Goal: Transaction & Acquisition: Subscribe to service/newsletter

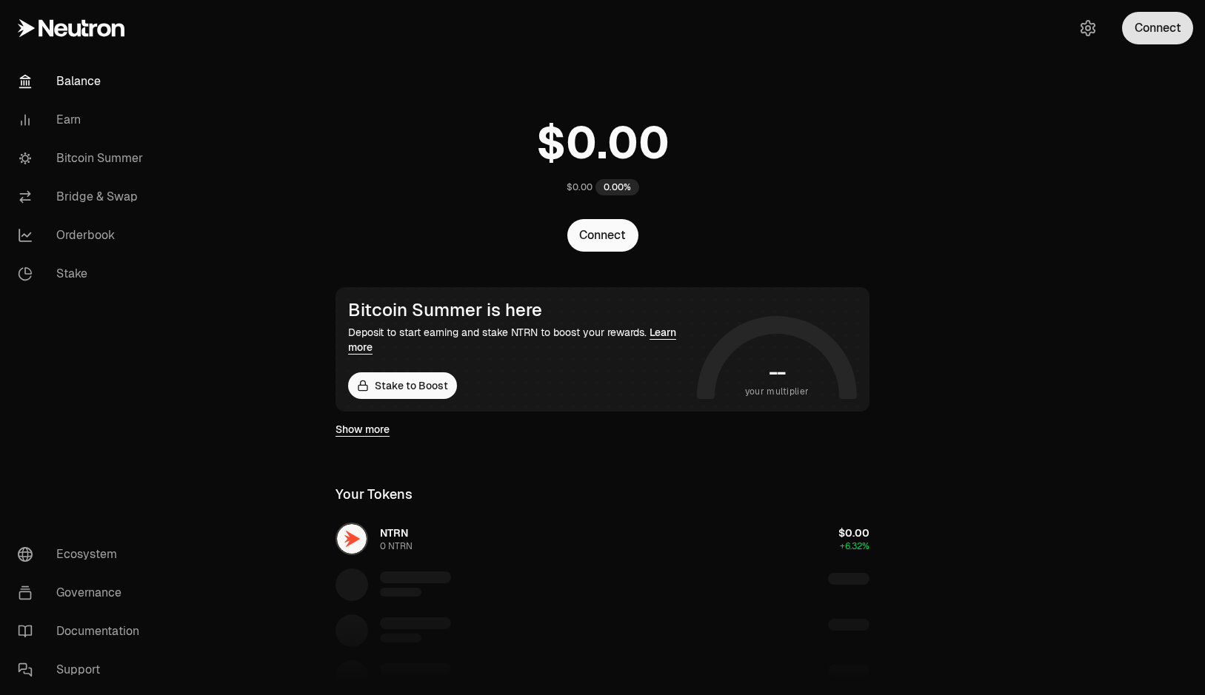
click at [1150, 24] on button "Connect" at bounding box center [1157, 28] width 71 height 33
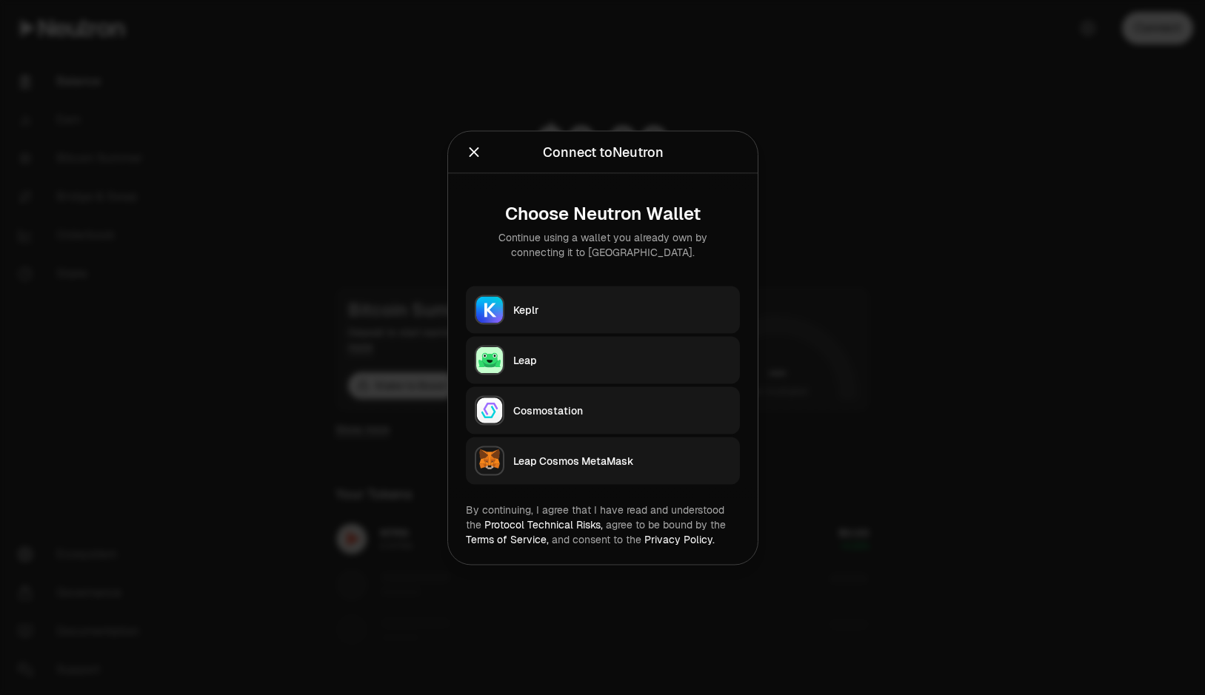
click at [586, 317] on button "Keplr" at bounding box center [603, 309] width 274 height 47
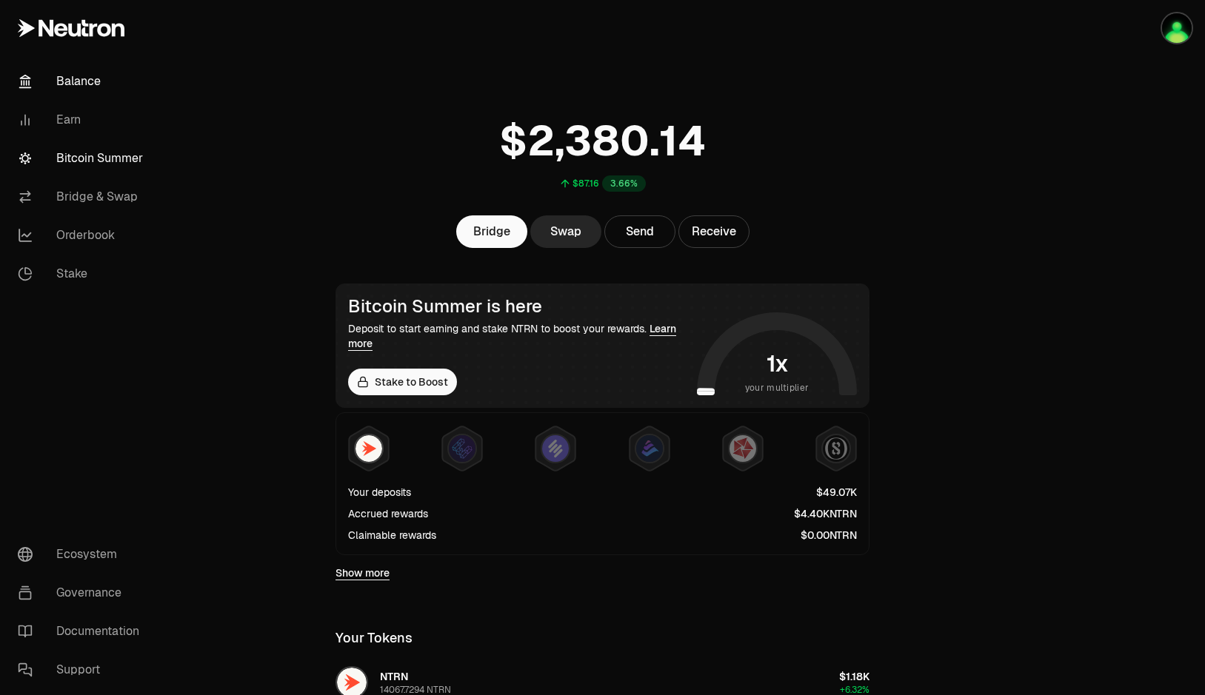
click at [123, 148] on link "Bitcoin Summer" at bounding box center [83, 158] width 154 height 38
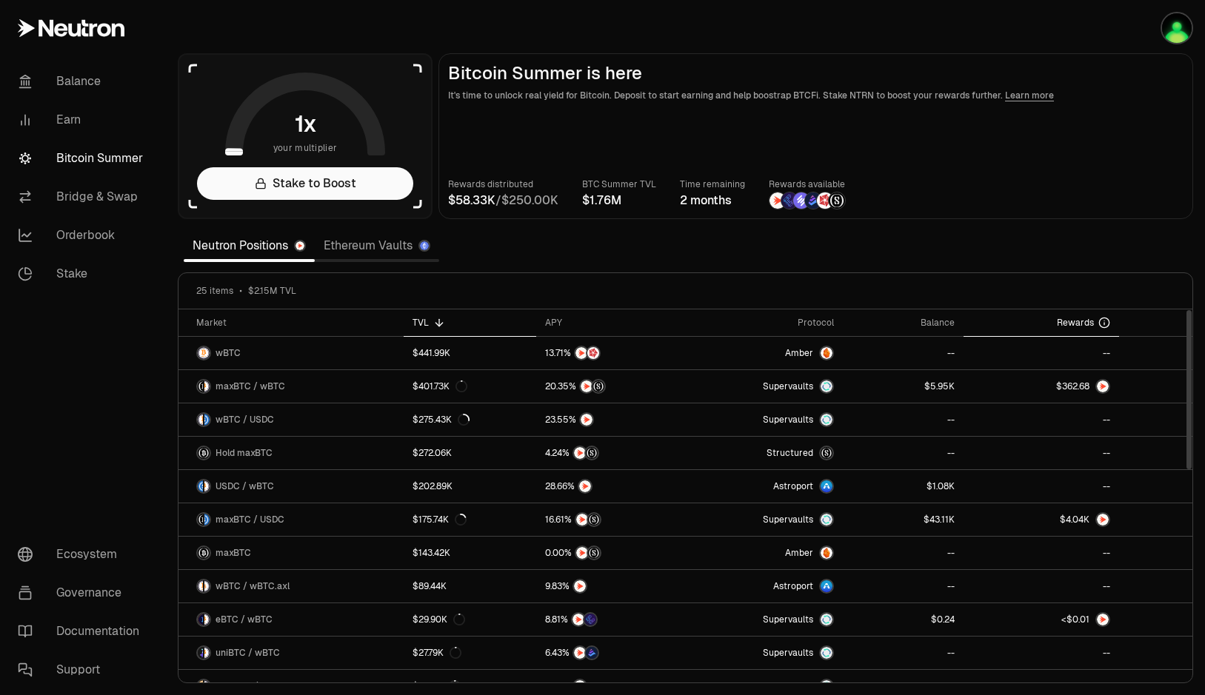
click at [1059, 324] on span "Rewards" at bounding box center [1074, 323] width 37 height 12
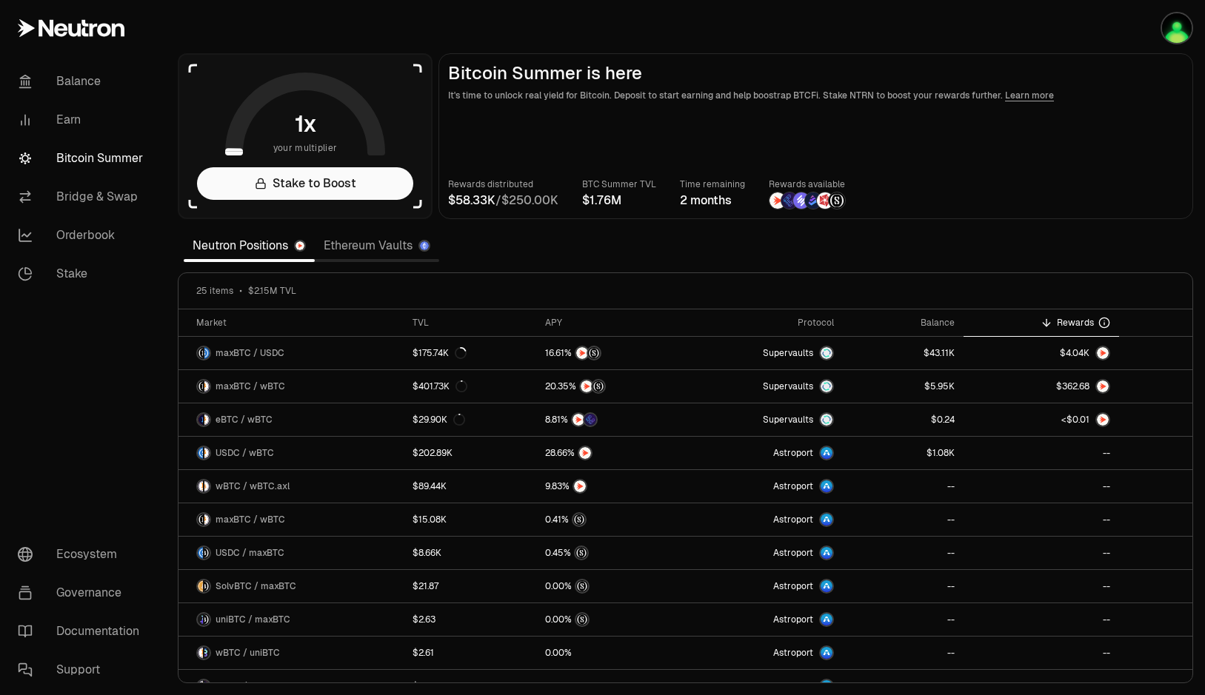
click at [1038, 206] on div "Rewards distributed / BTC Summer TVL Time remaining 2 months Rewards available" at bounding box center [815, 193] width 735 height 33
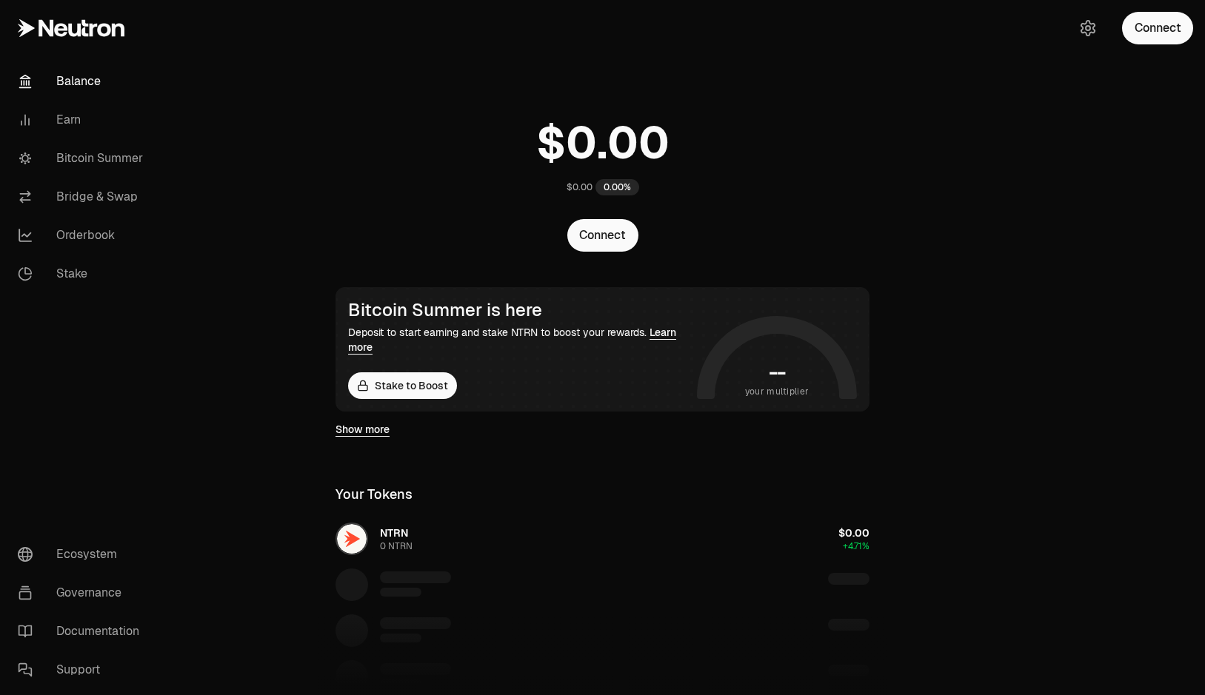
click at [1138, 33] on button "Connect" at bounding box center [1157, 28] width 71 height 33
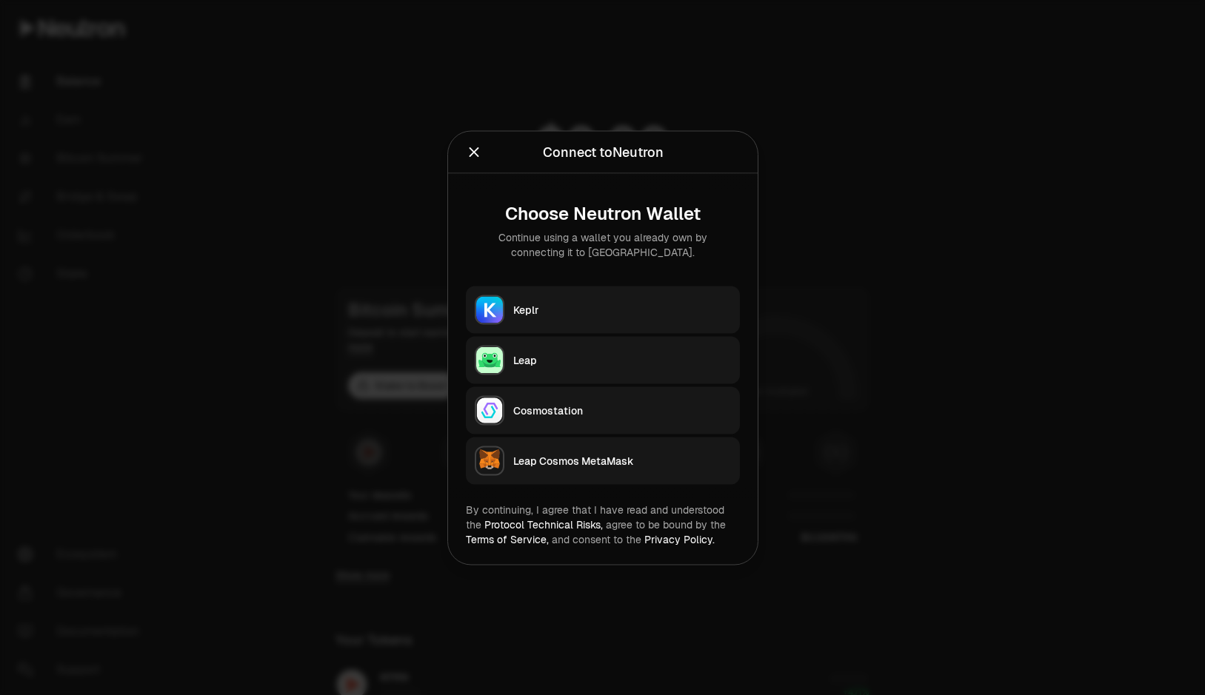
click at [626, 314] on div "Keplr" at bounding box center [622, 309] width 218 height 15
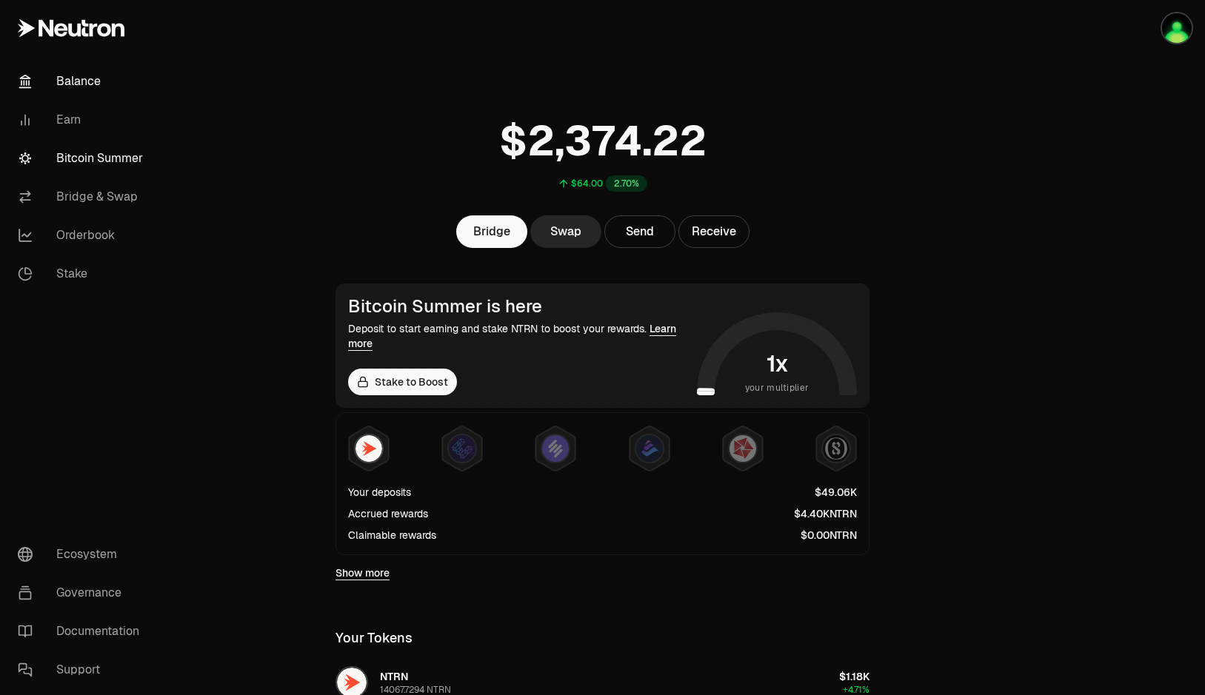
click at [113, 155] on link "Bitcoin Summer" at bounding box center [83, 158] width 154 height 38
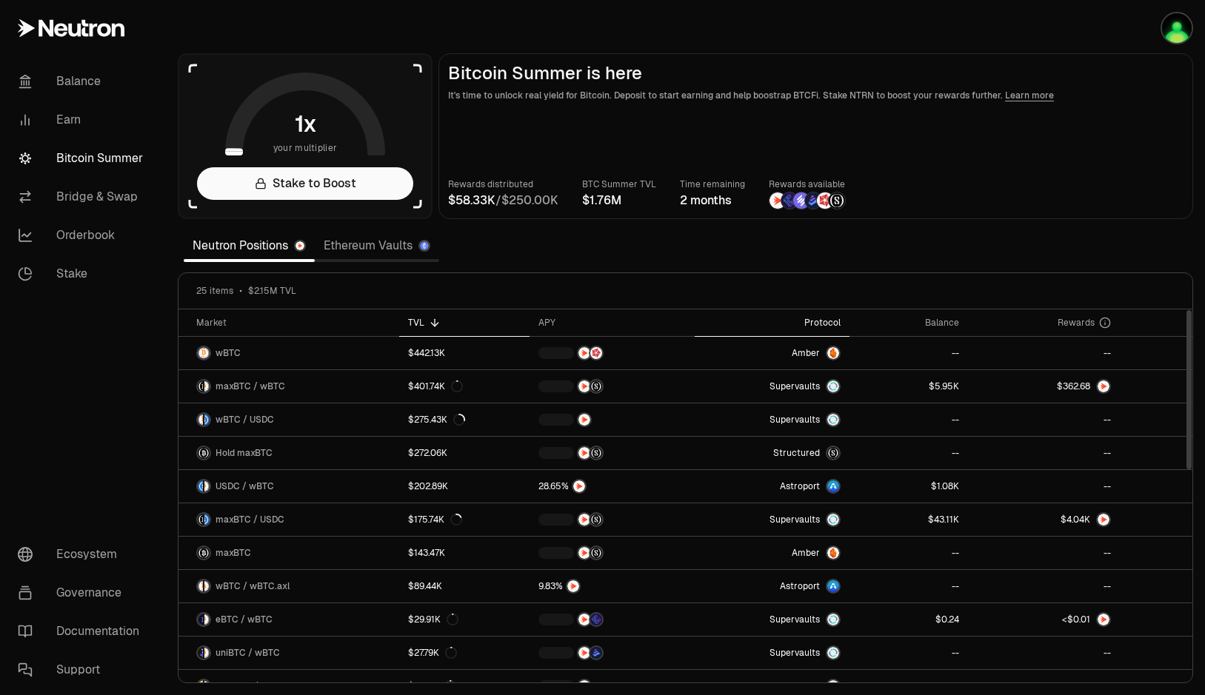
click at [826, 316] on th "Protocol" at bounding box center [771, 322] width 155 height 27
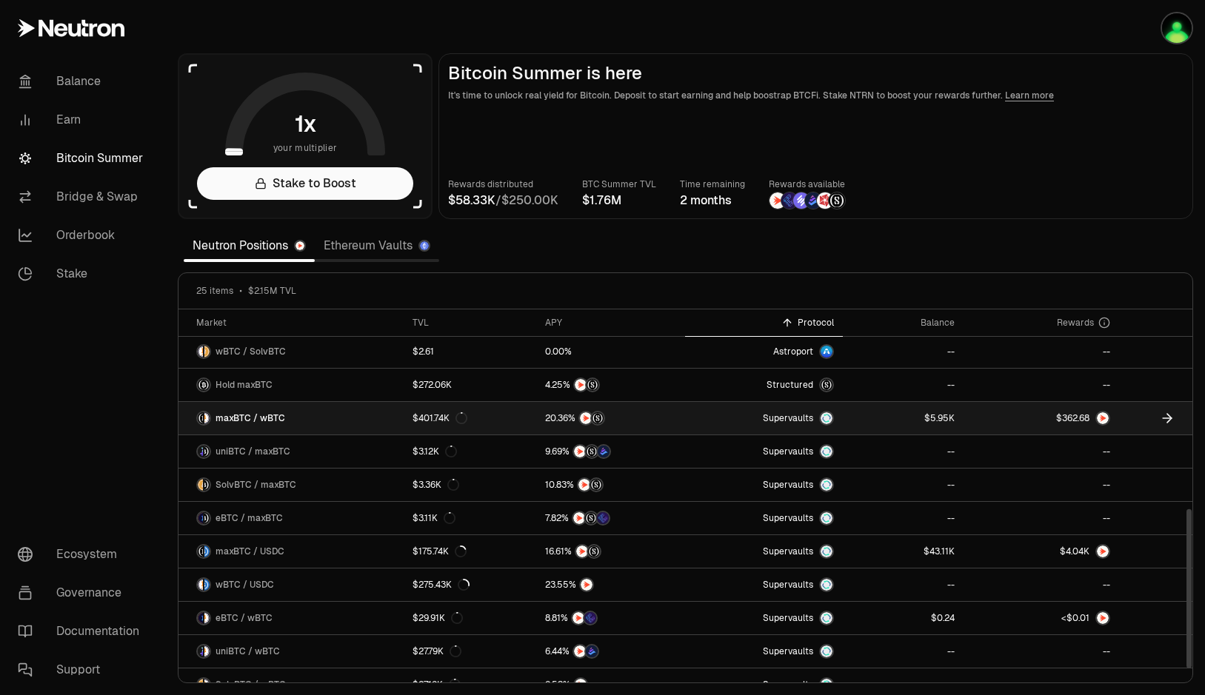
scroll to position [486, 0]
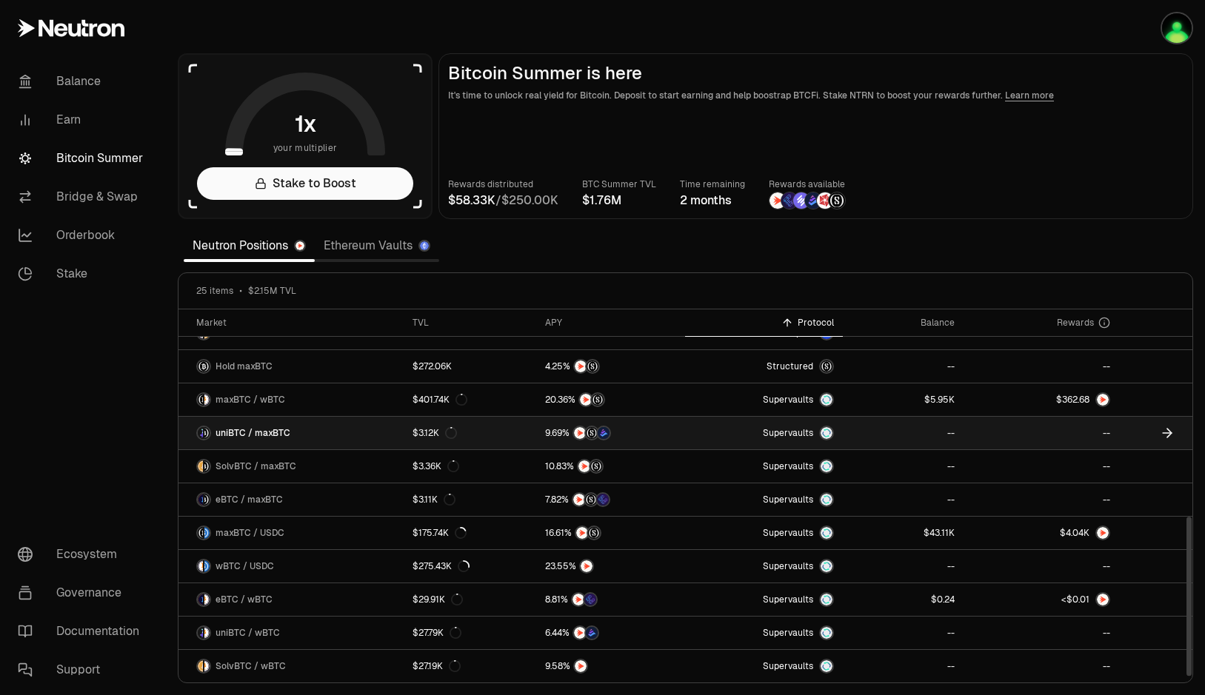
click at [298, 443] on link "uniBTC / maxBTC" at bounding box center [290, 433] width 225 height 33
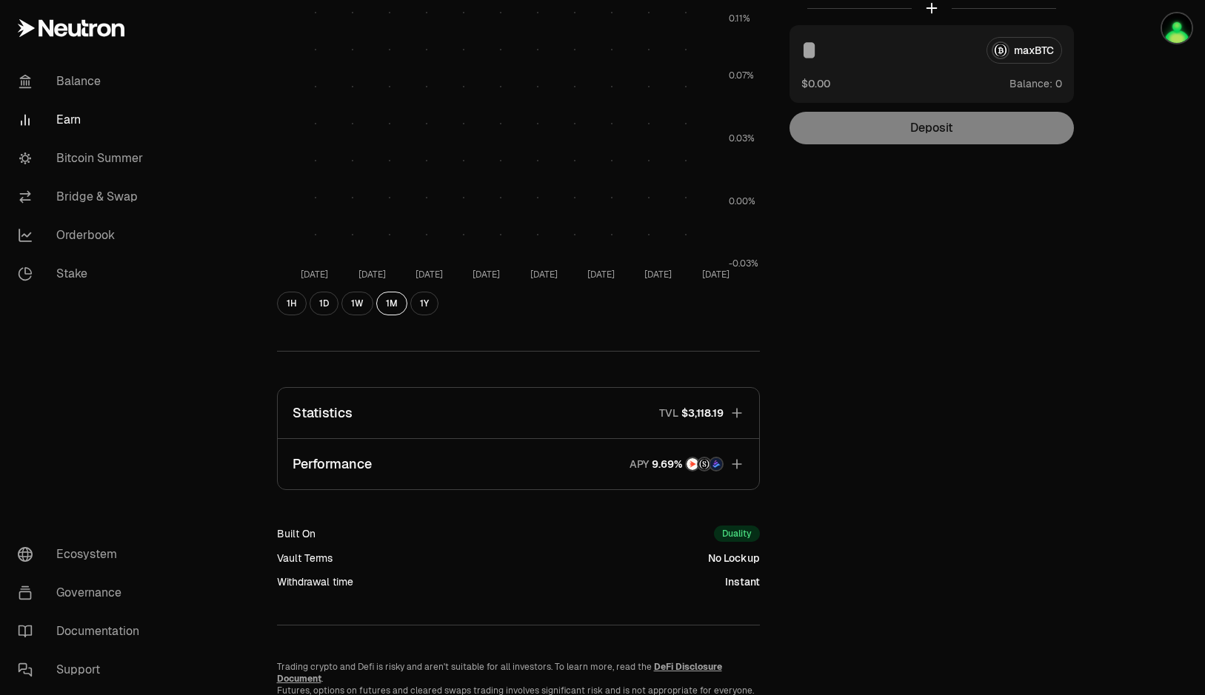
scroll to position [266, 0]
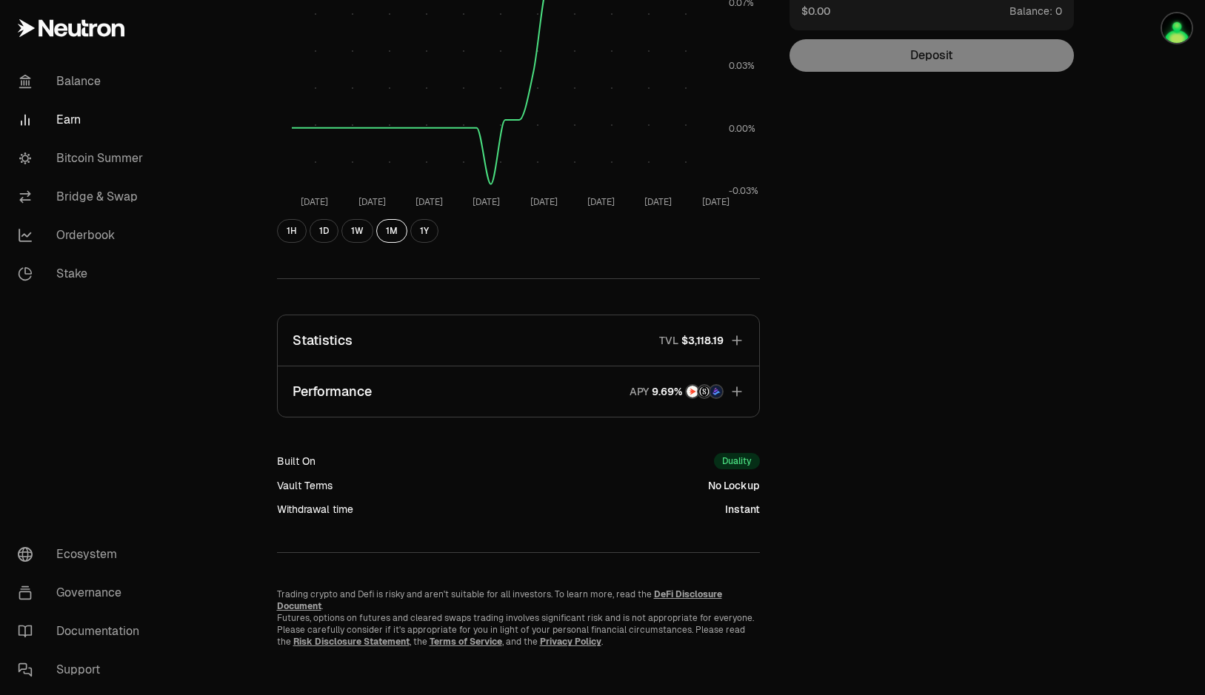
click at [505, 341] on button "Statistics TVL $3,118.19" at bounding box center [518, 340] width 481 height 50
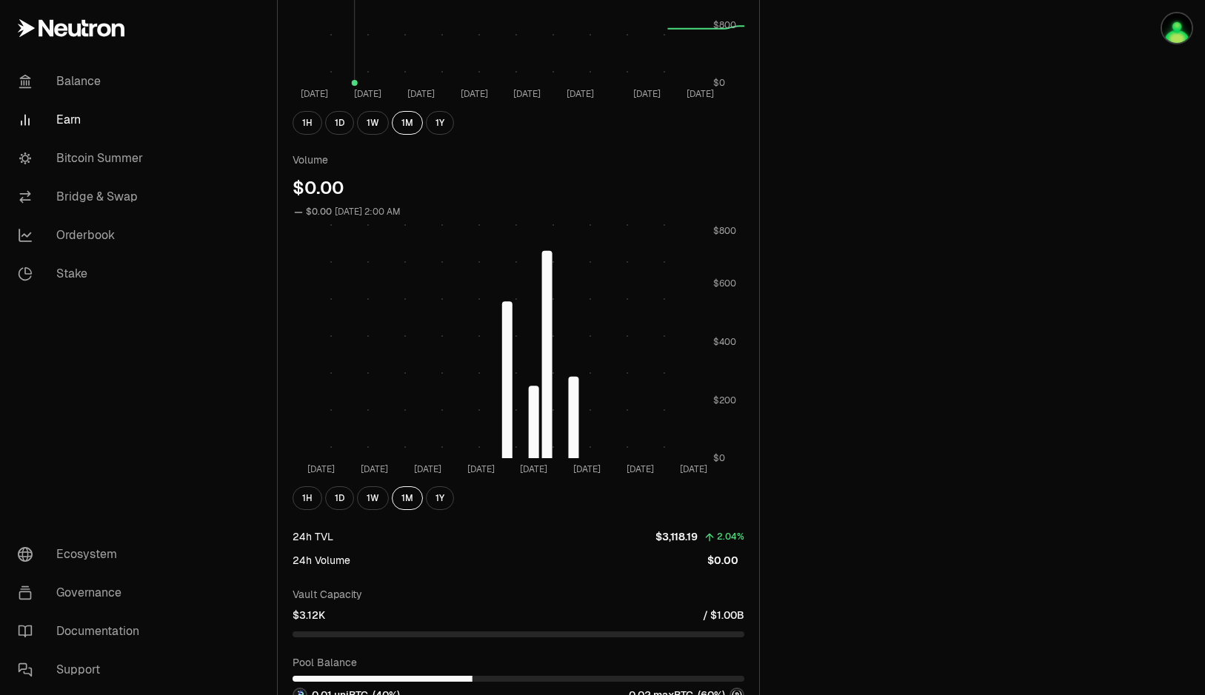
scroll to position [710, 0]
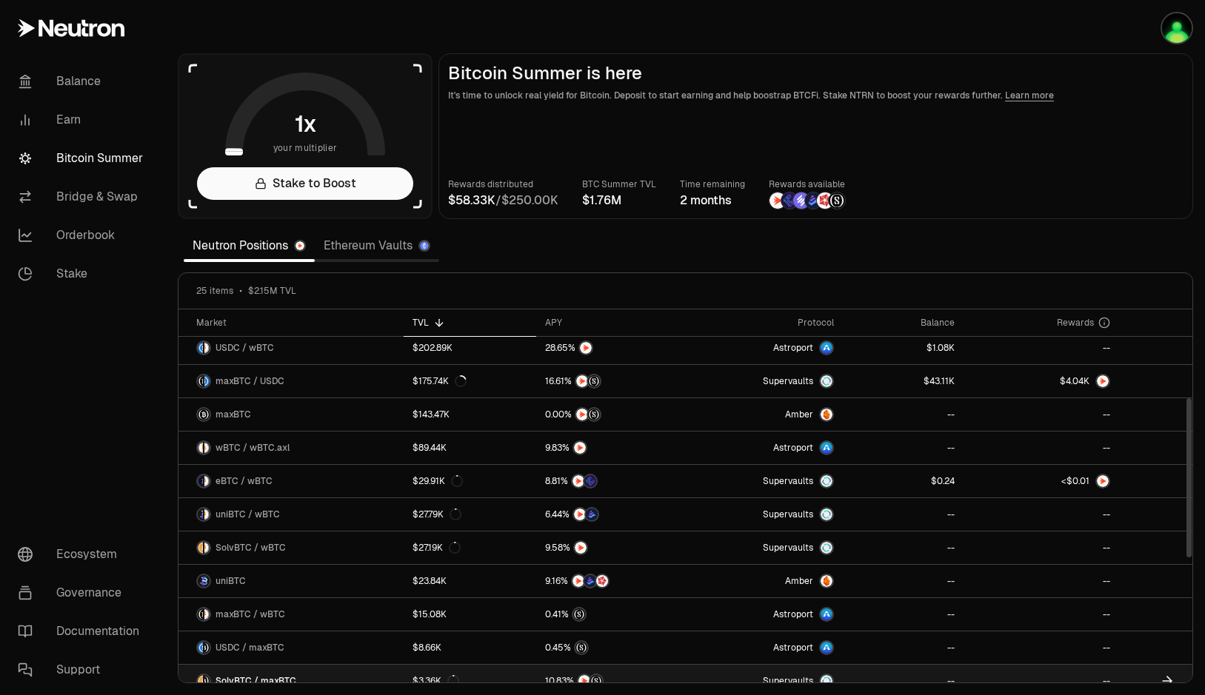
scroll to position [222, 0]
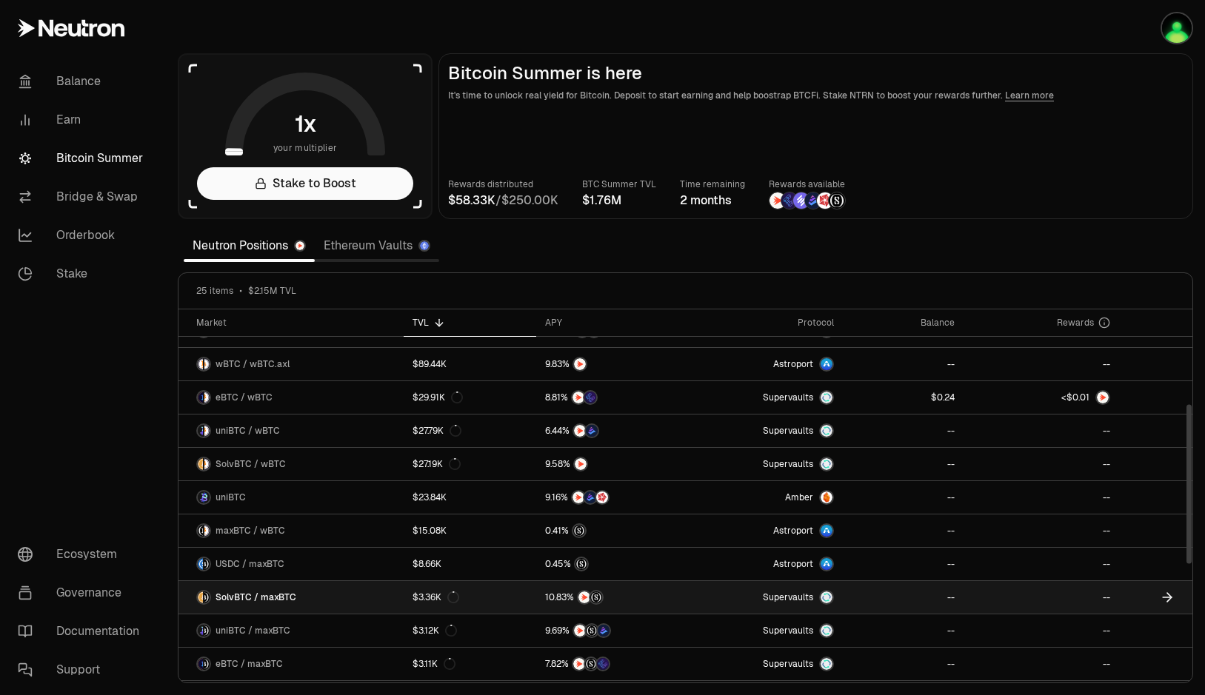
click at [313, 594] on link "SolvBTC / maxBTC" at bounding box center [290, 597] width 225 height 33
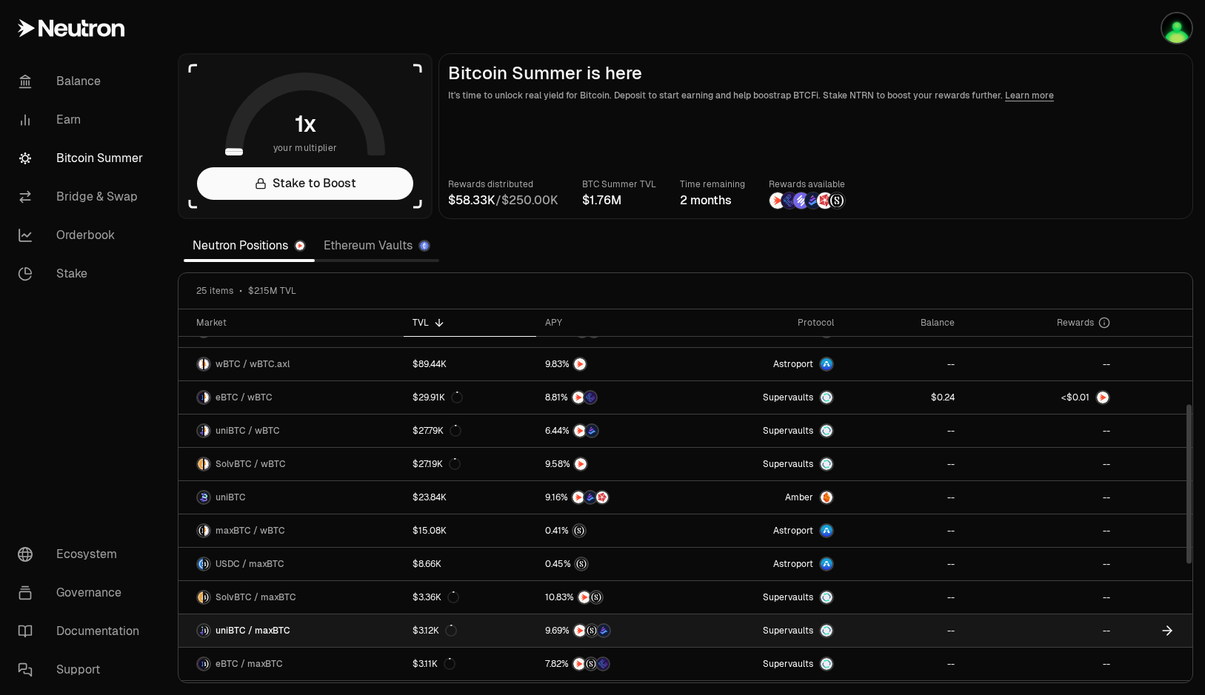
click at [313, 626] on link "uniBTC / maxBTC" at bounding box center [290, 630] width 225 height 33
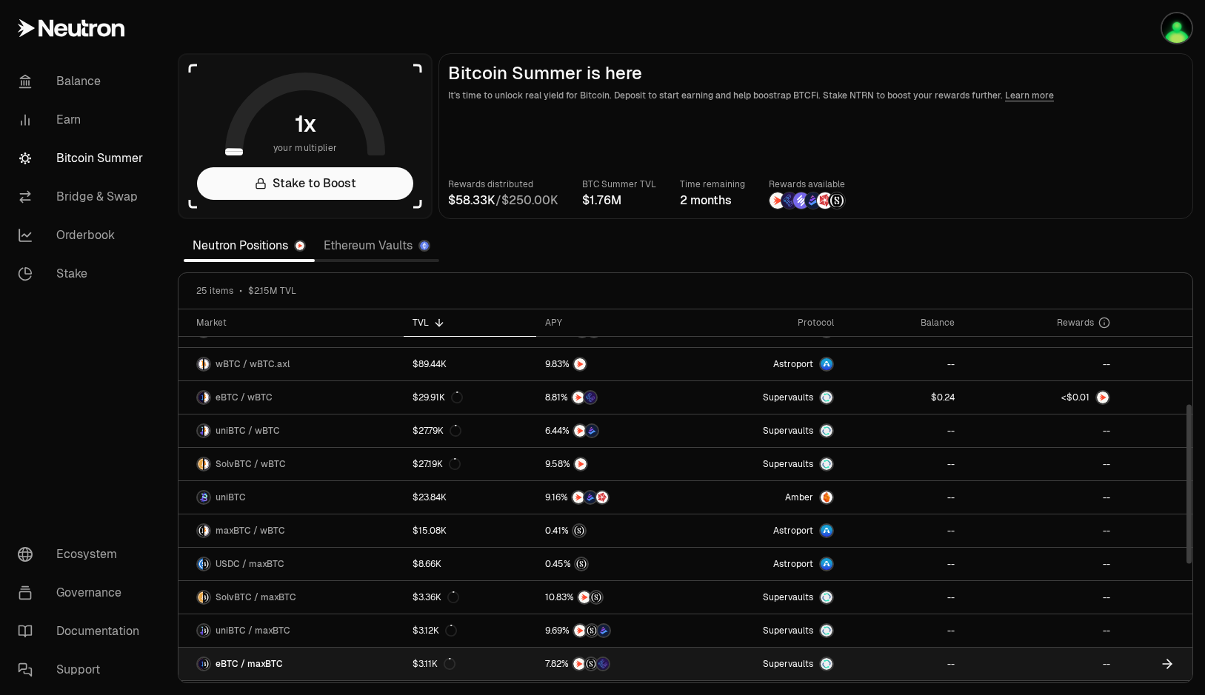
click at [309, 656] on link "eBTC / maxBTC" at bounding box center [290, 664] width 225 height 33
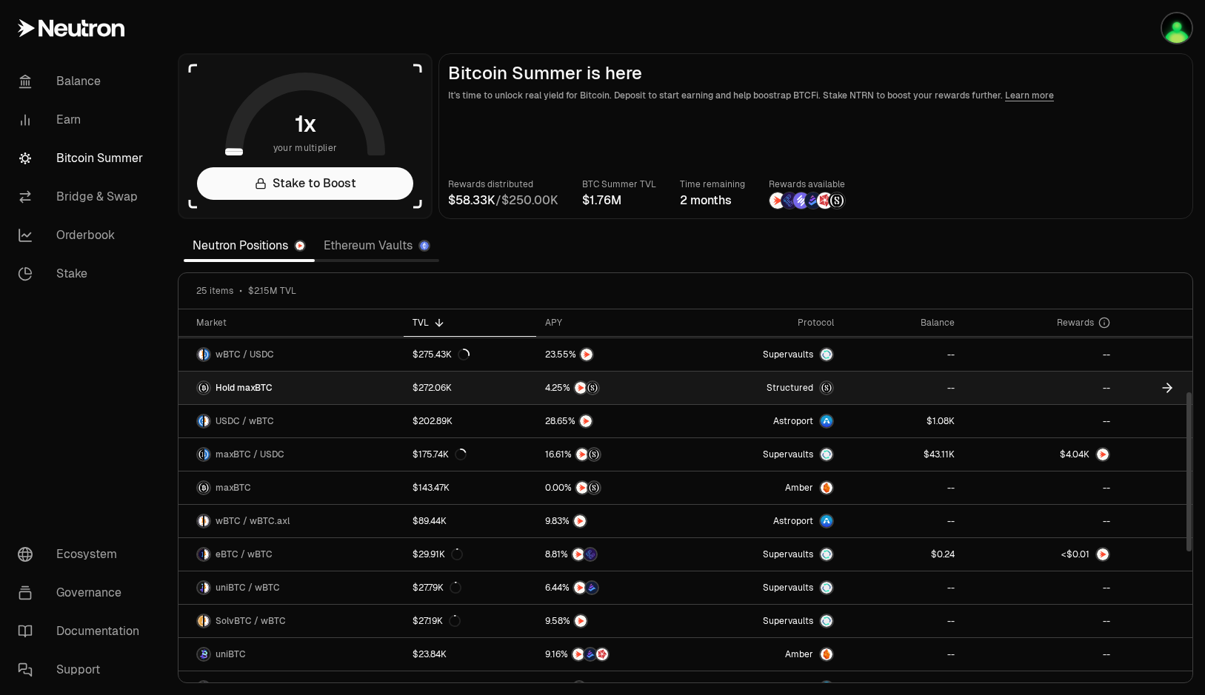
scroll to position [0, 0]
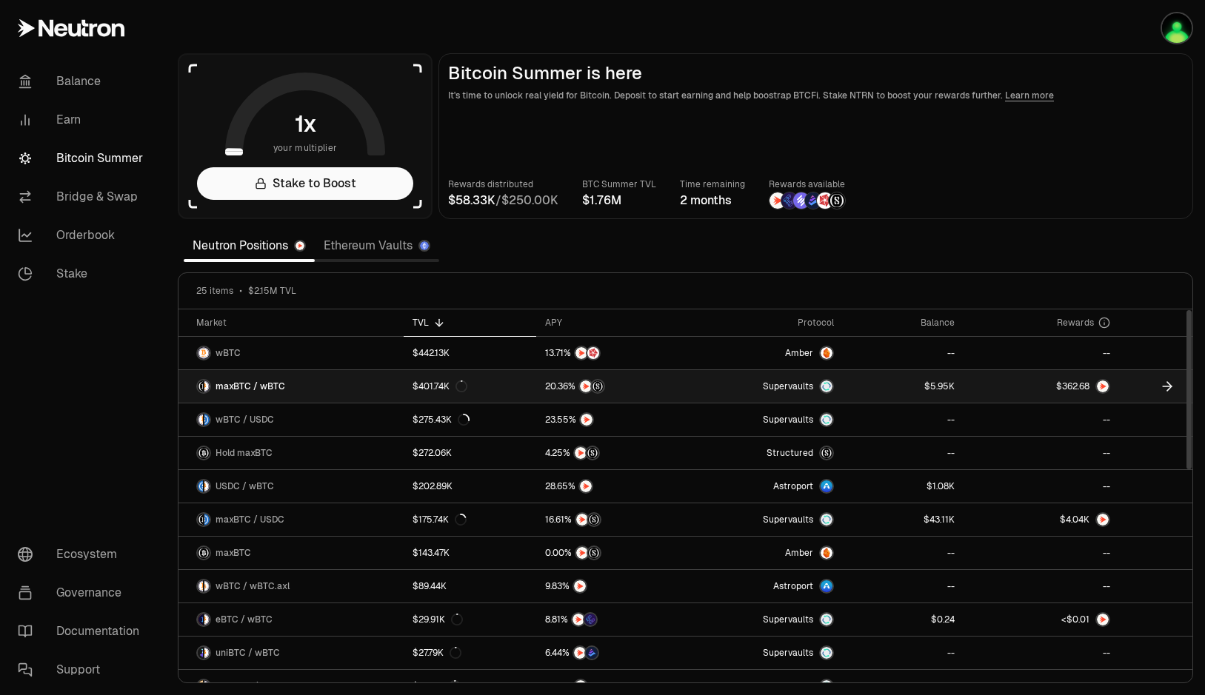
click at [354, 393] on link "maxBTC / wBTC" at bounding box center [290, 386] width 225 height 33
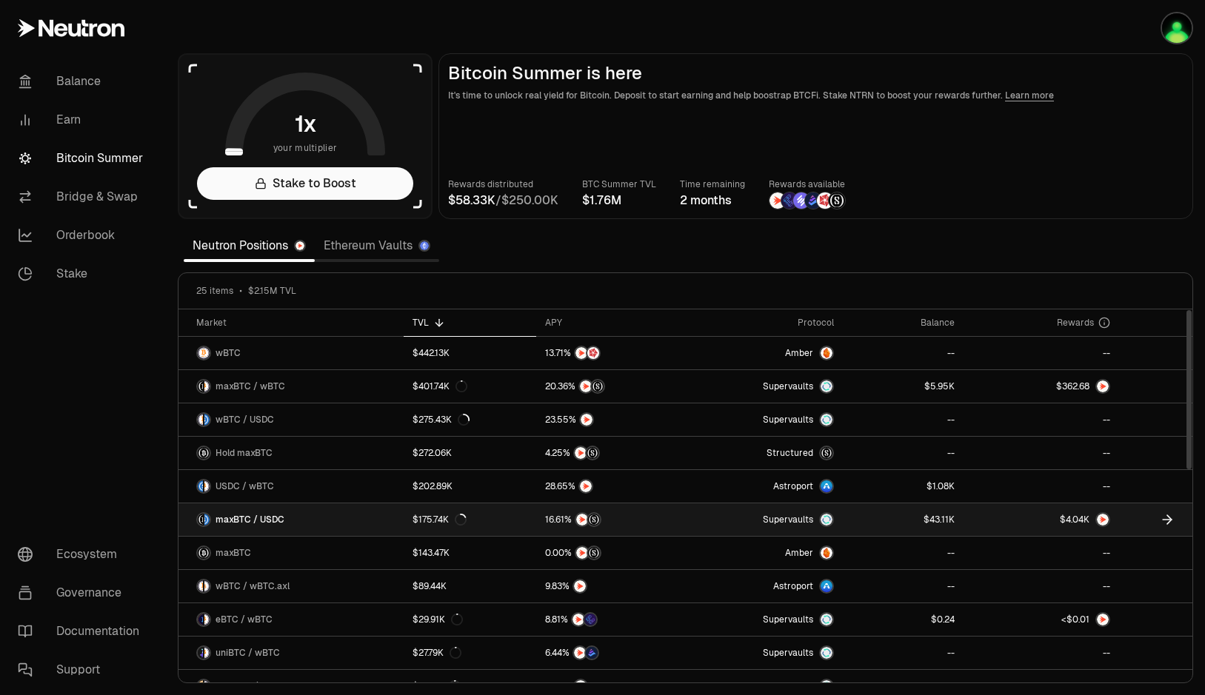
click at [333, 523] on link "maxBTC / USDC" at bounding box center [290, 519] width 225 height 33
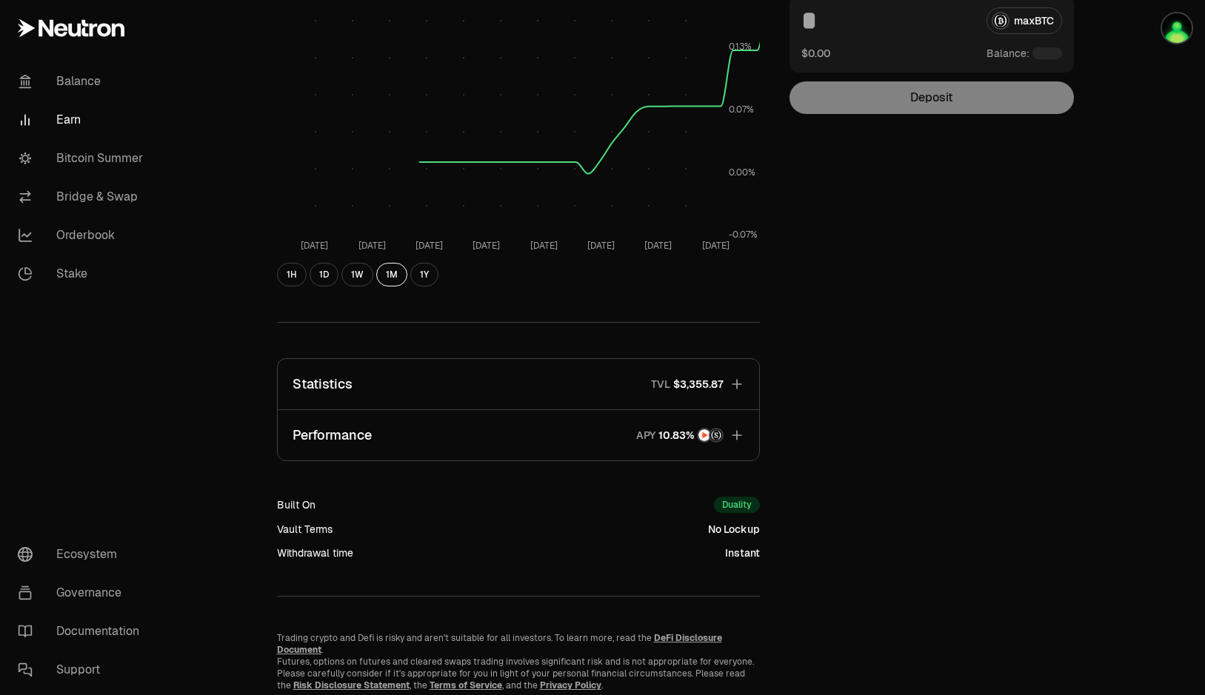
click at [555, 378] on button "Statistics TVL $3,355.87" at bounding box center [518, 384] width 481 height 50
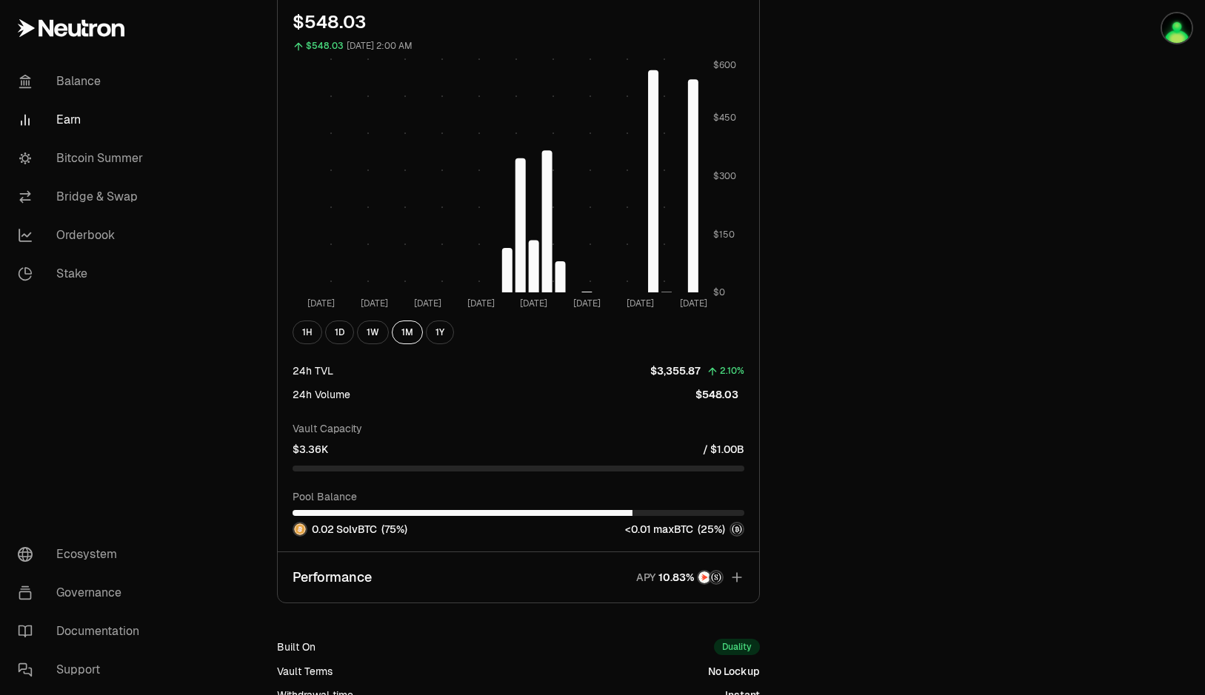
scroll to position [1036, 0]
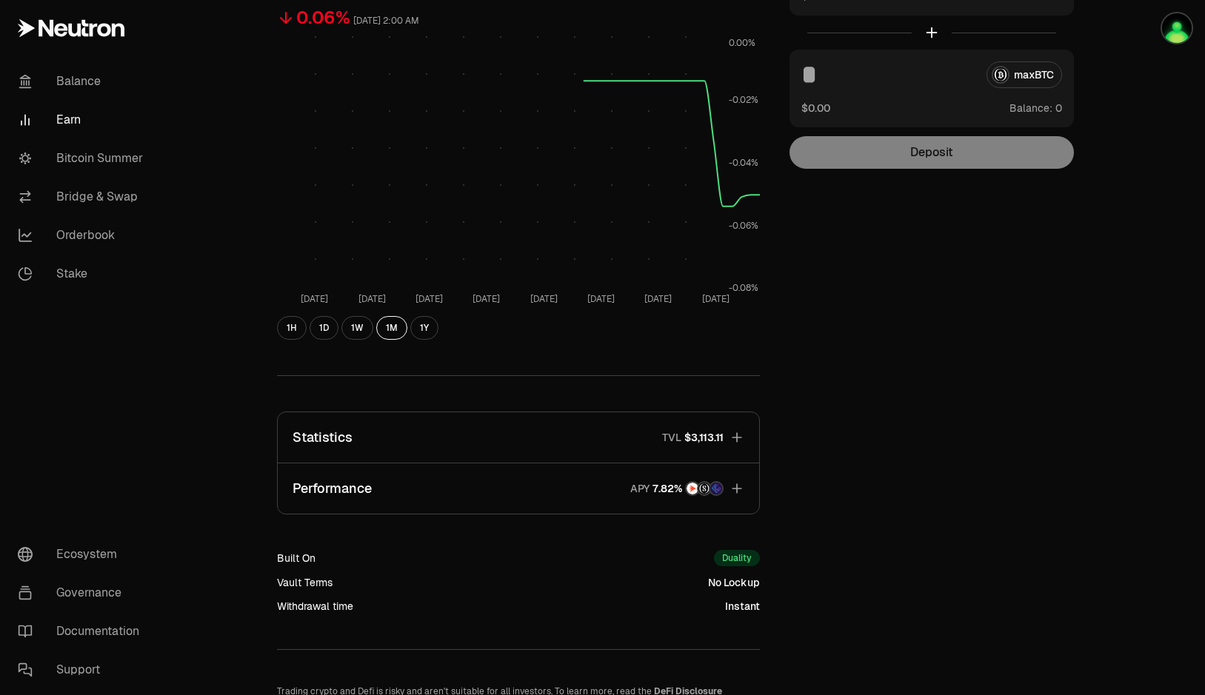
scroll to position [266, 0]
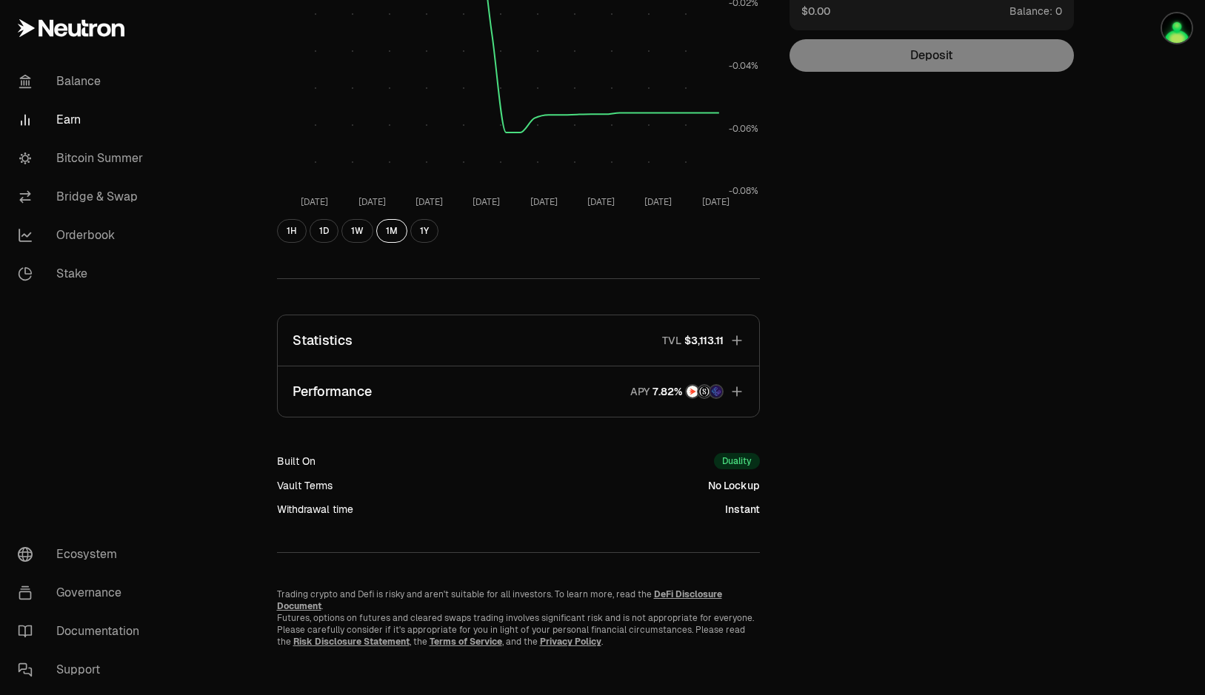
click at [617, 334] on button "Statistics TVL $3,113.11" at bounding box center [518, 340] width 481 height 50
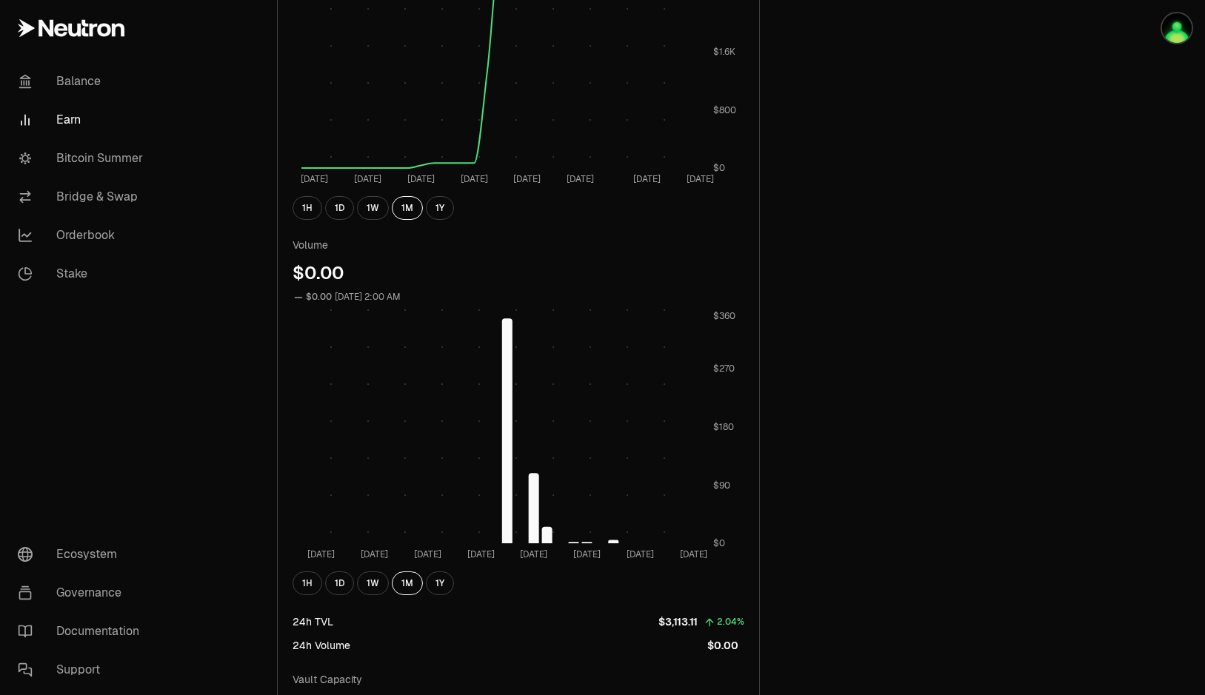
scroll to position [1154, 0]
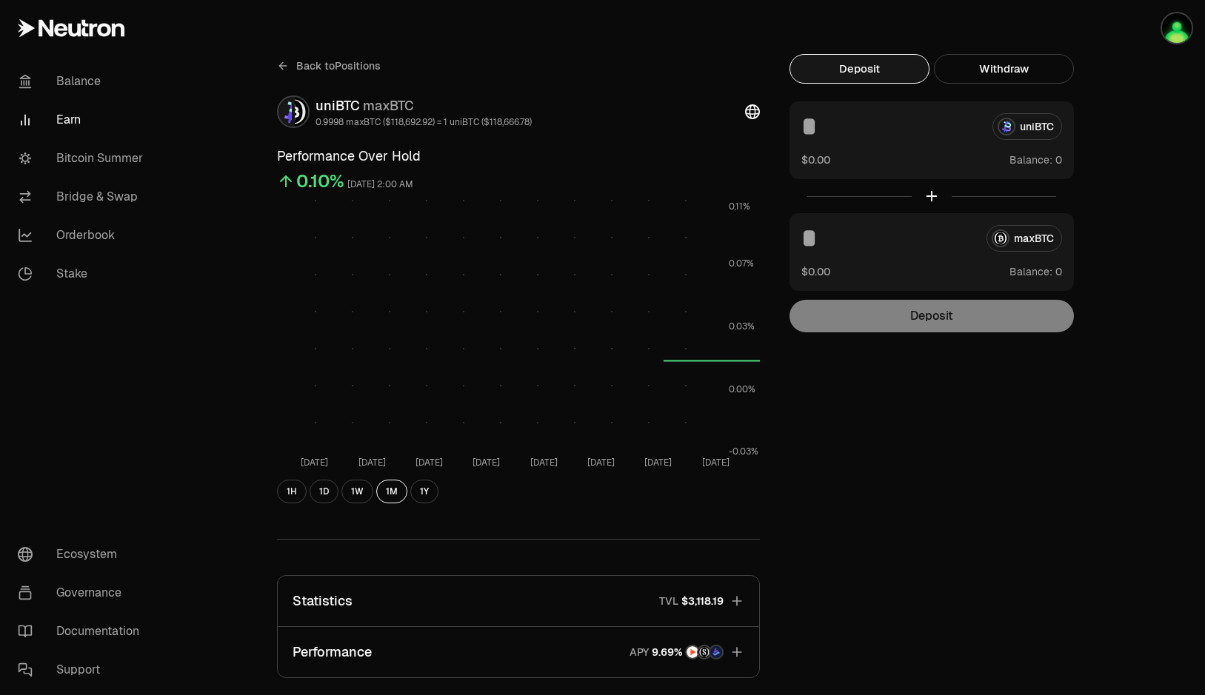
scroll to position [266, 0]
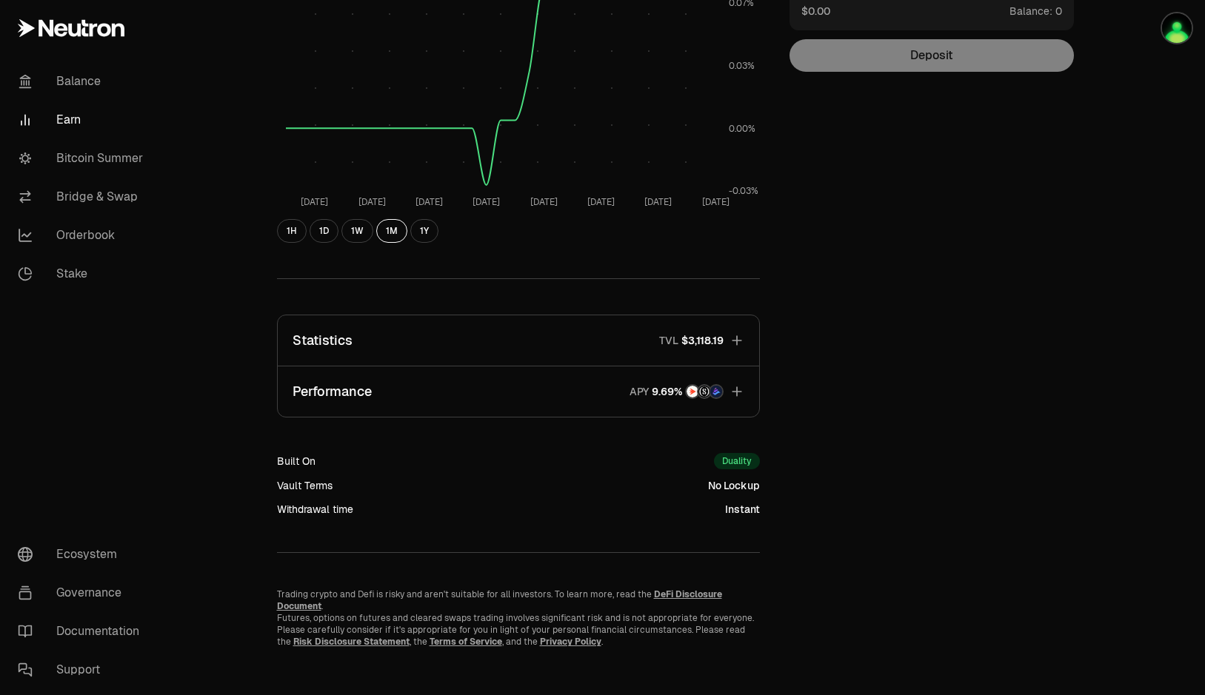
click at [597, 333] on button "Statistics TVL $3,118.19" at bounding box center [518, 340] width 481 height 50
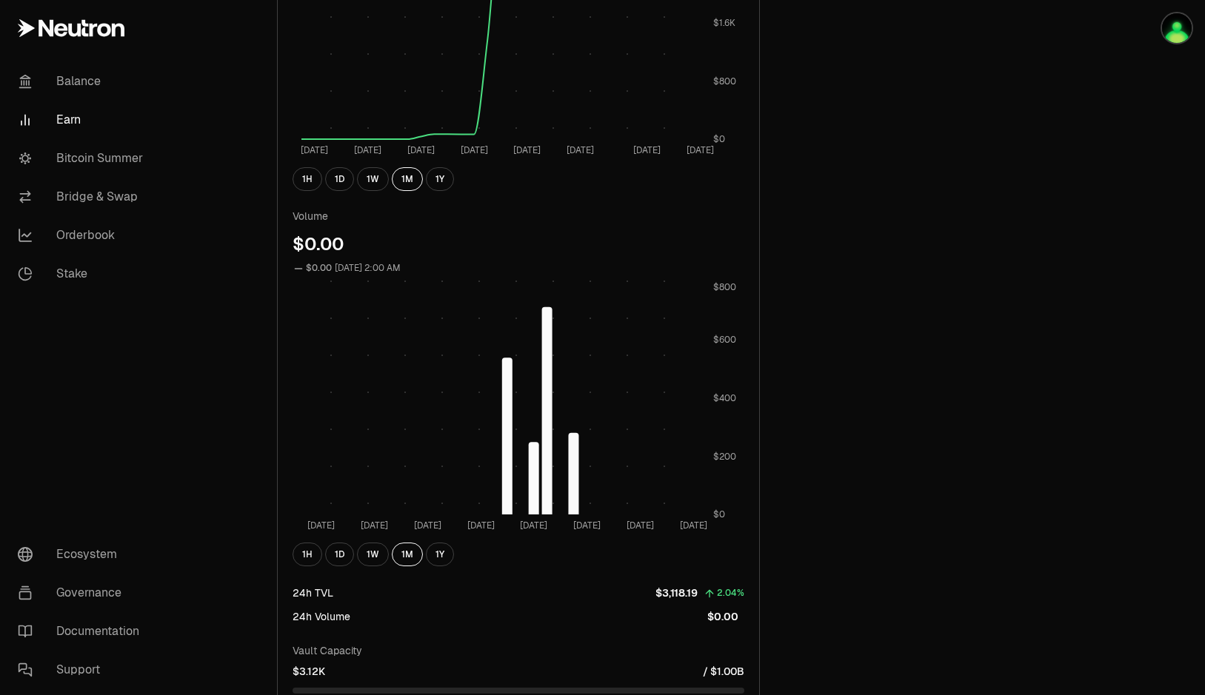
scroll to position [1080, 0]
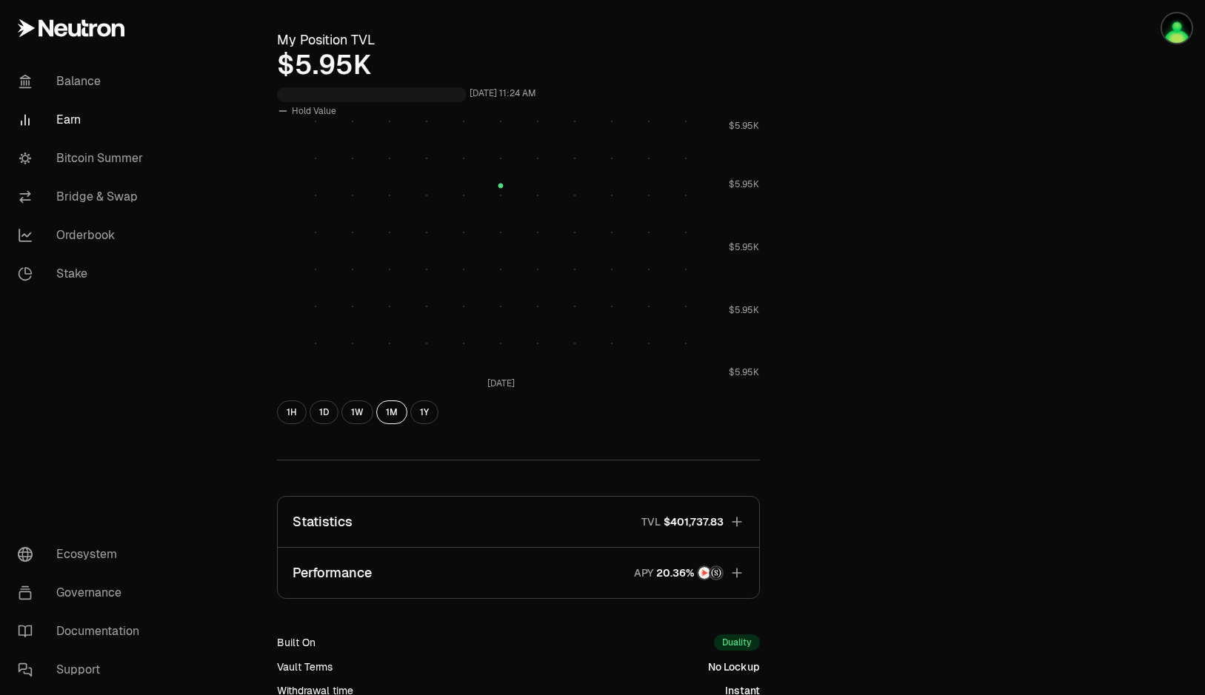
scroll to position [696, 0]
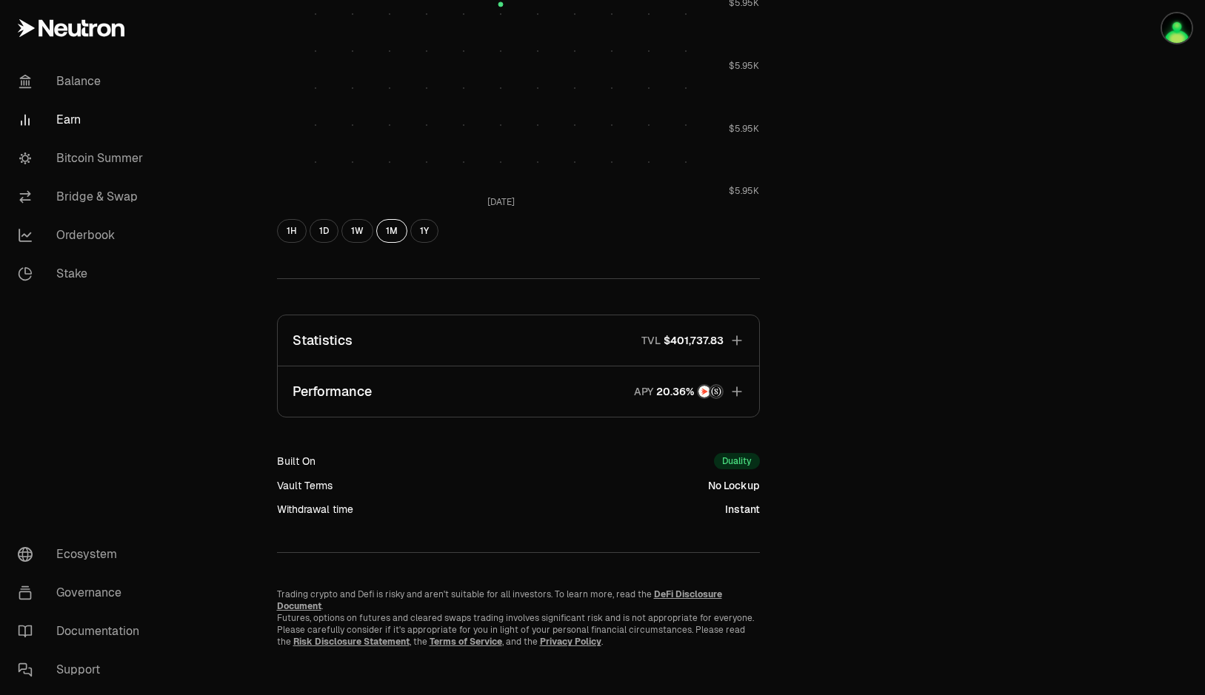
click at [556, 346] on button "Statistics TVL $401,737.83" at bounding box center [518, 340] width 481 height 50
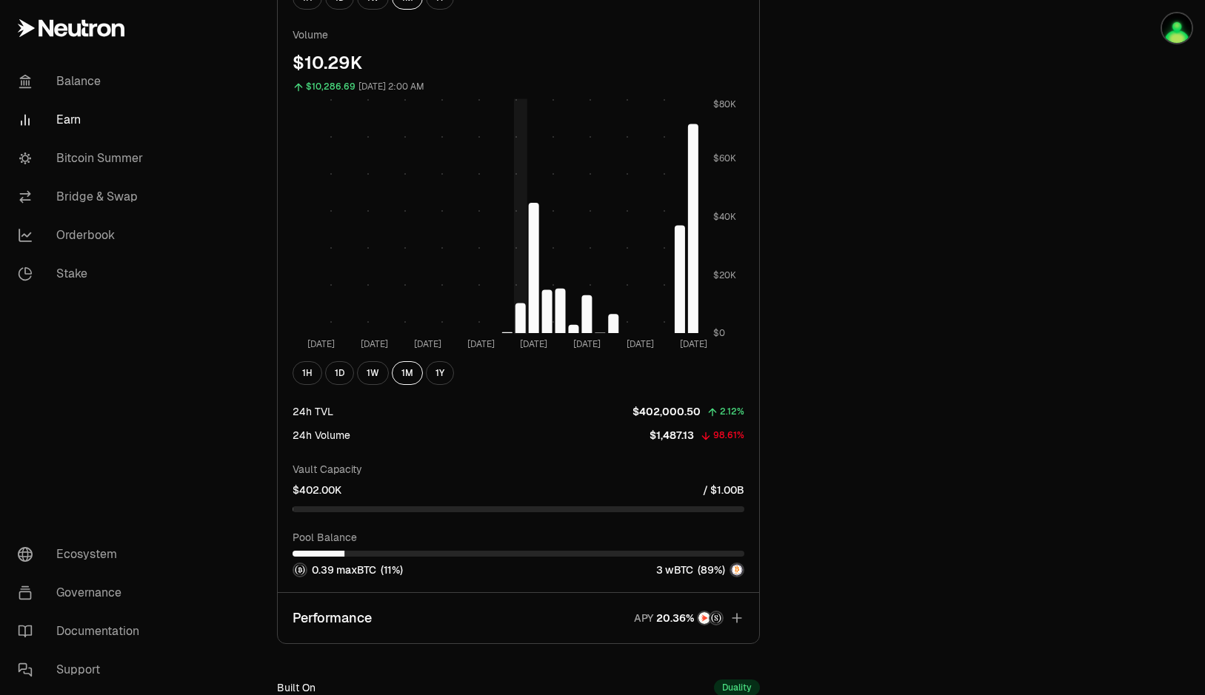
scroll to position [1214, 0]
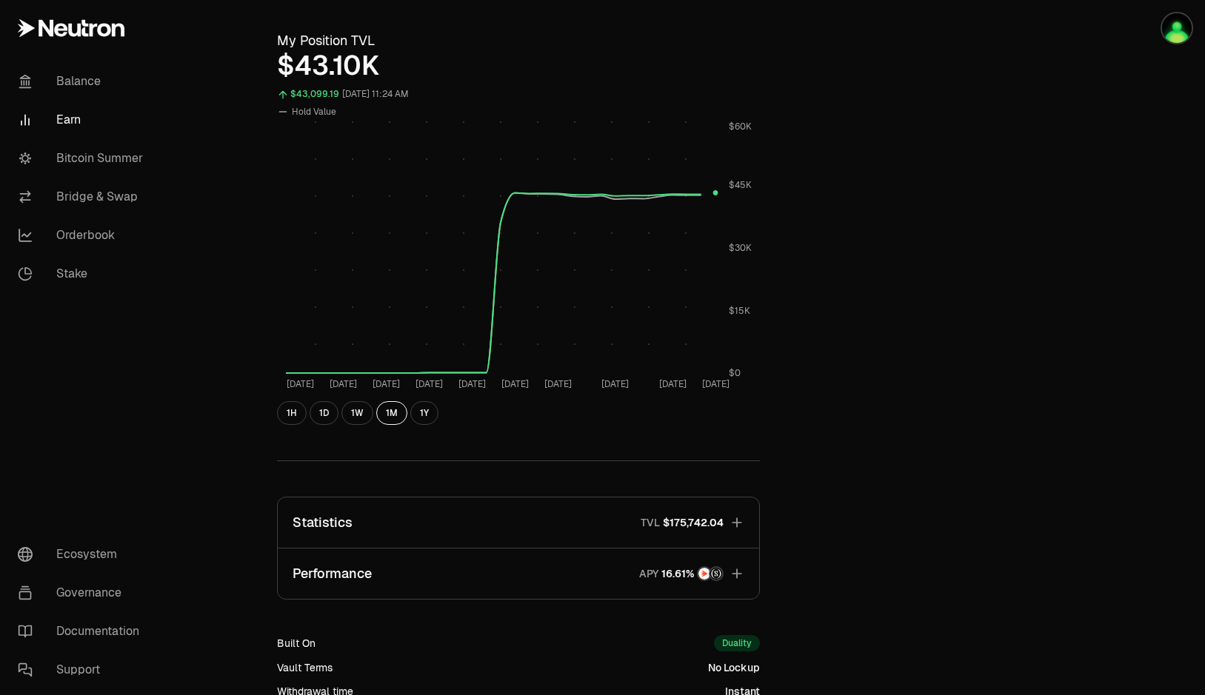
scroll to position [592, 0]
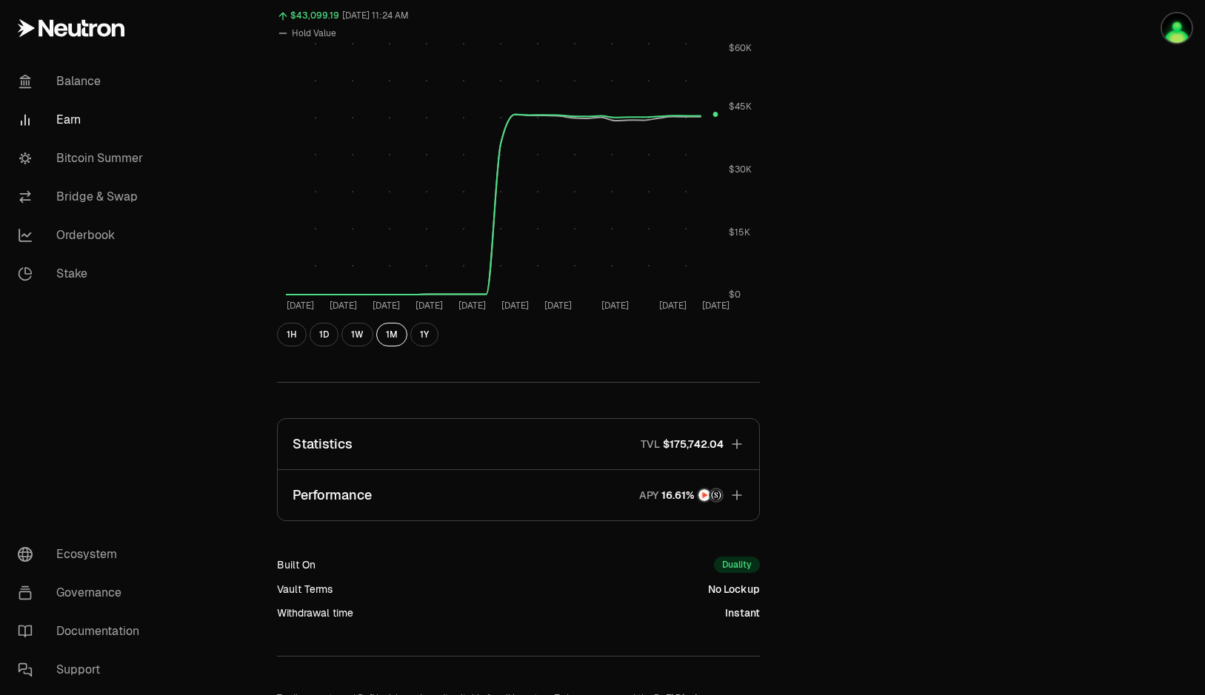
click at [557, 448] on button "Statistics TVL $175,742.04" at bounding box center [518, 444] width 481 height 50
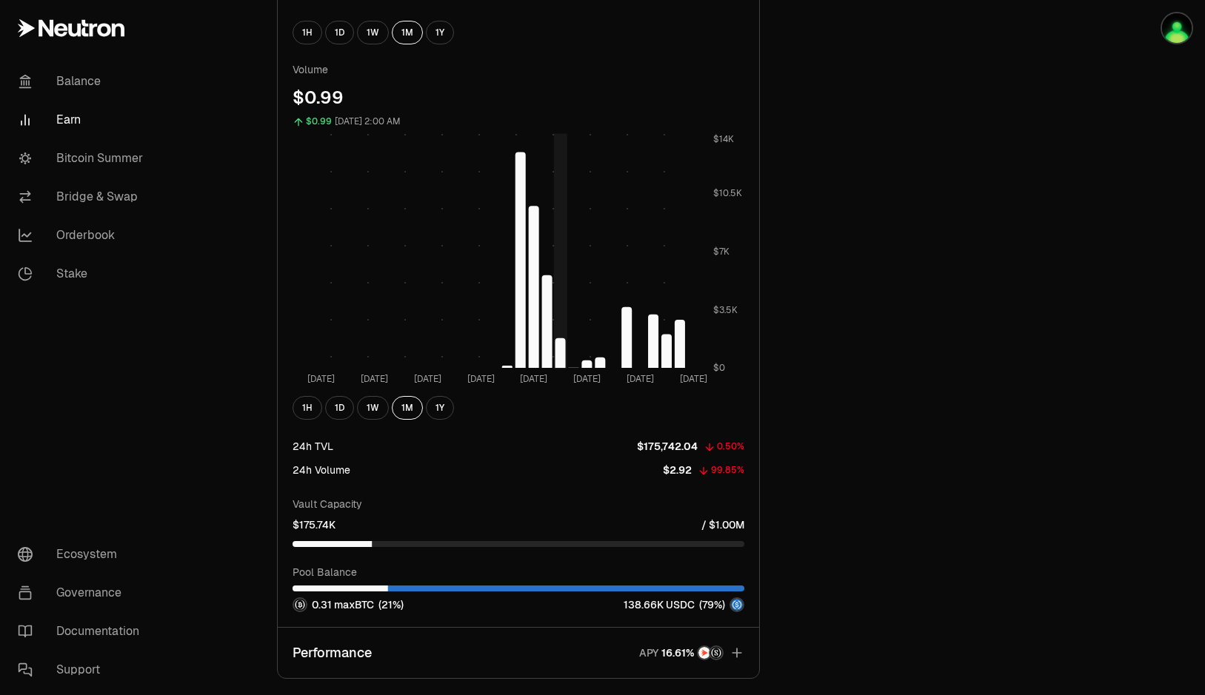
scroll to position [1555, 0]
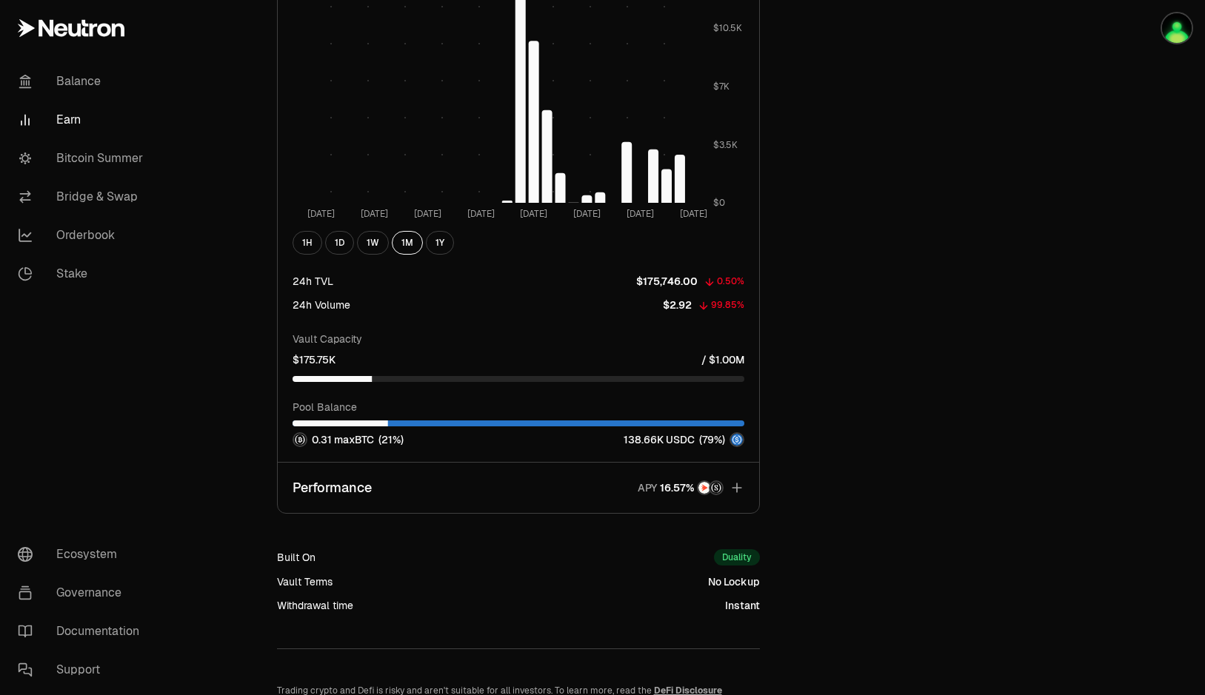
click at [523, 492] on button "Performance APY" at bounding box center [518, 488] width 481 height 50
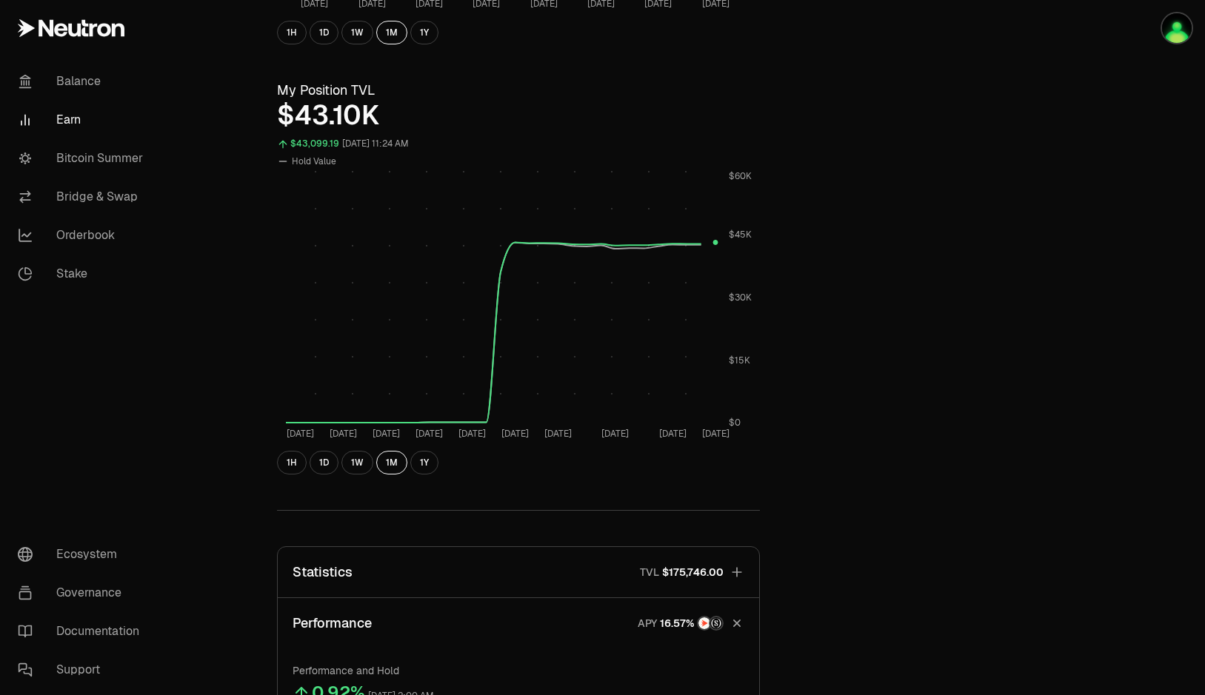
scroll to position [266, 0]
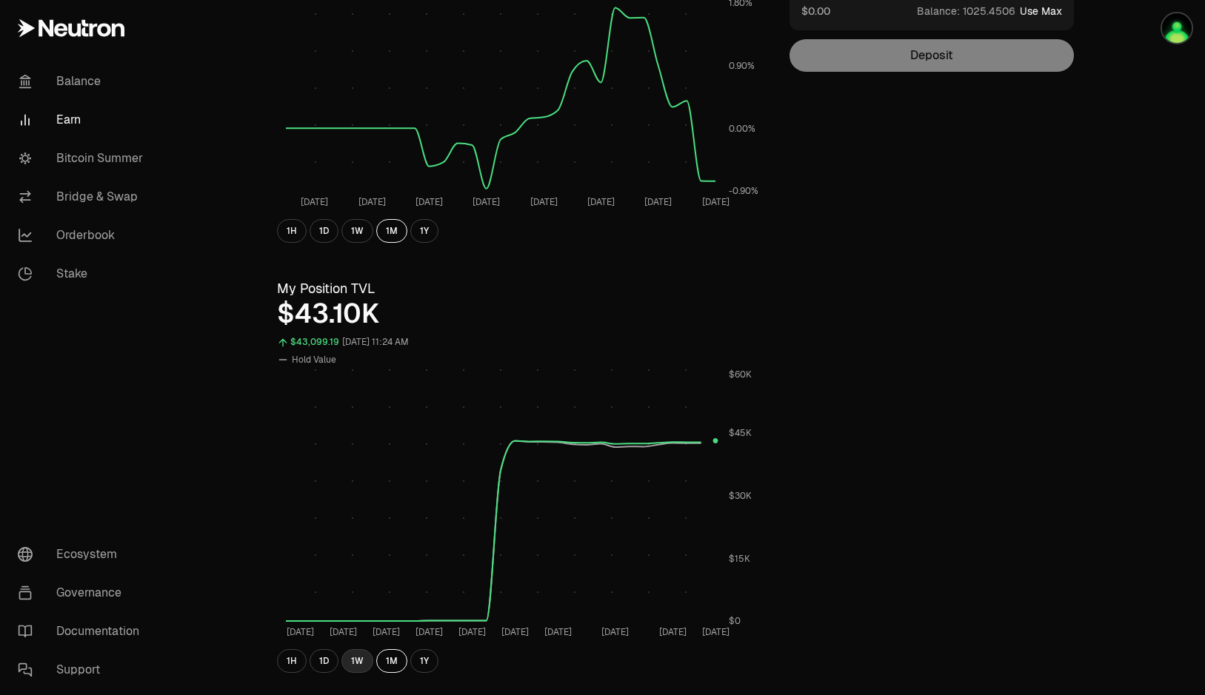
click at [355, 657] on button "1W" at bounding box center [357, 661] width 32 height 24
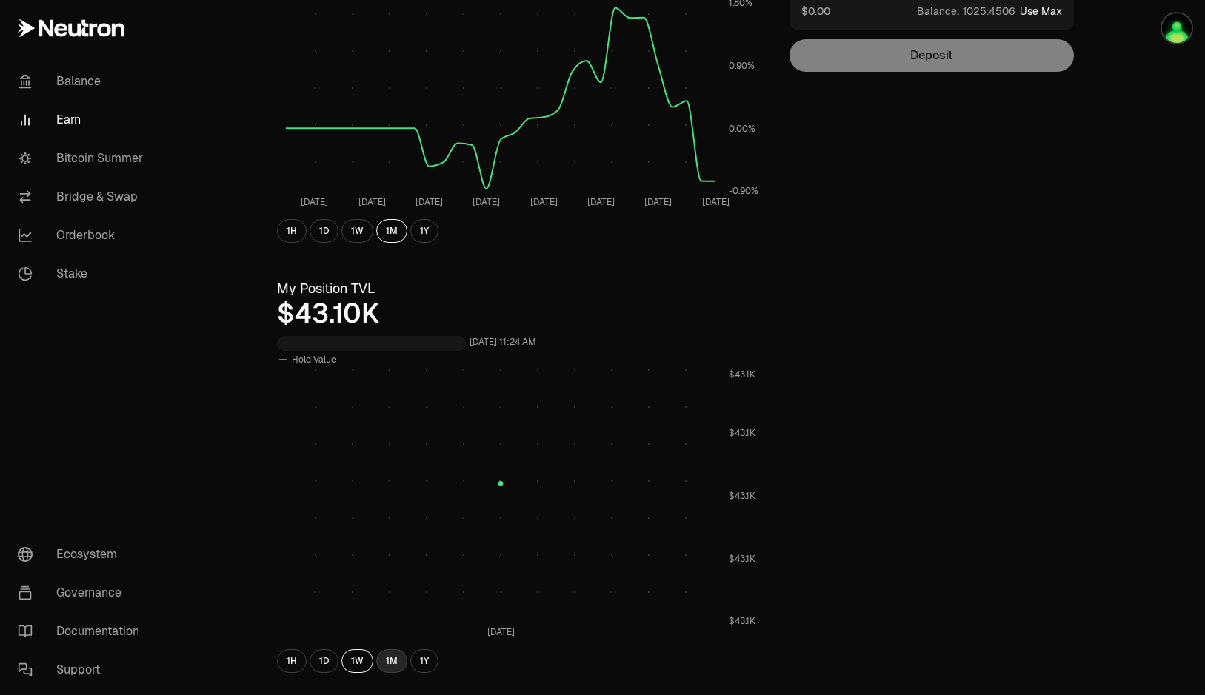
click at [393, 665] on button "1M" at bounding box center [391, 661] width 31 height 24
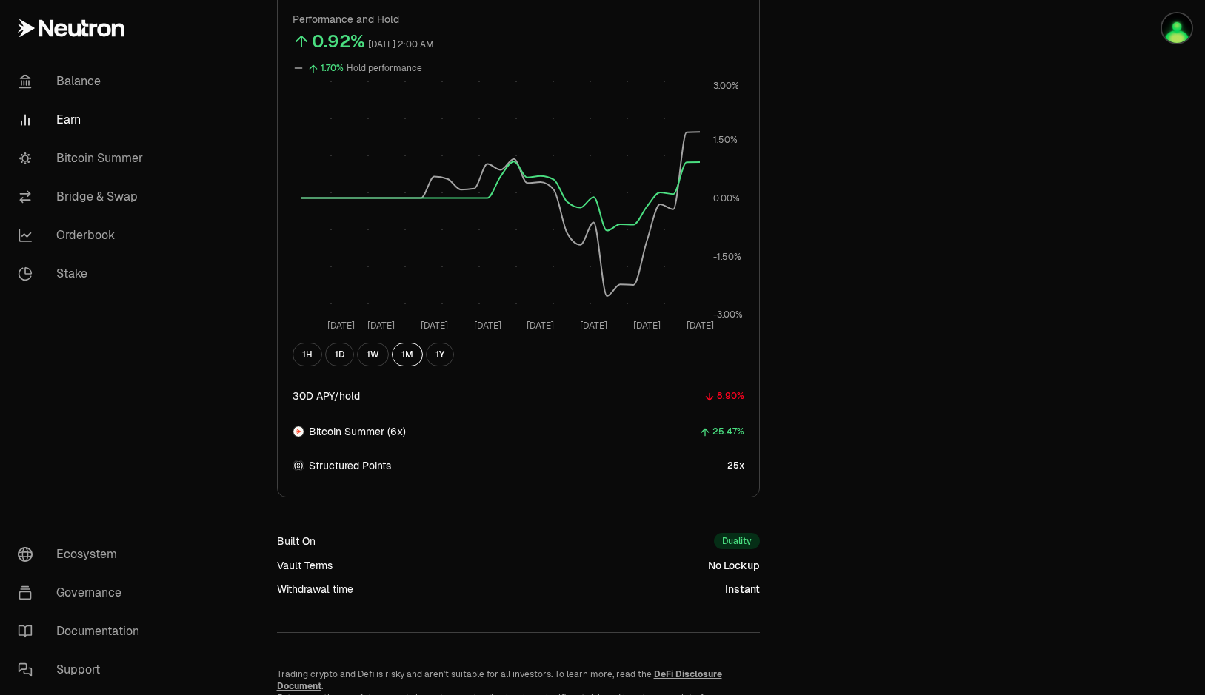
scroll to position [825, 0]
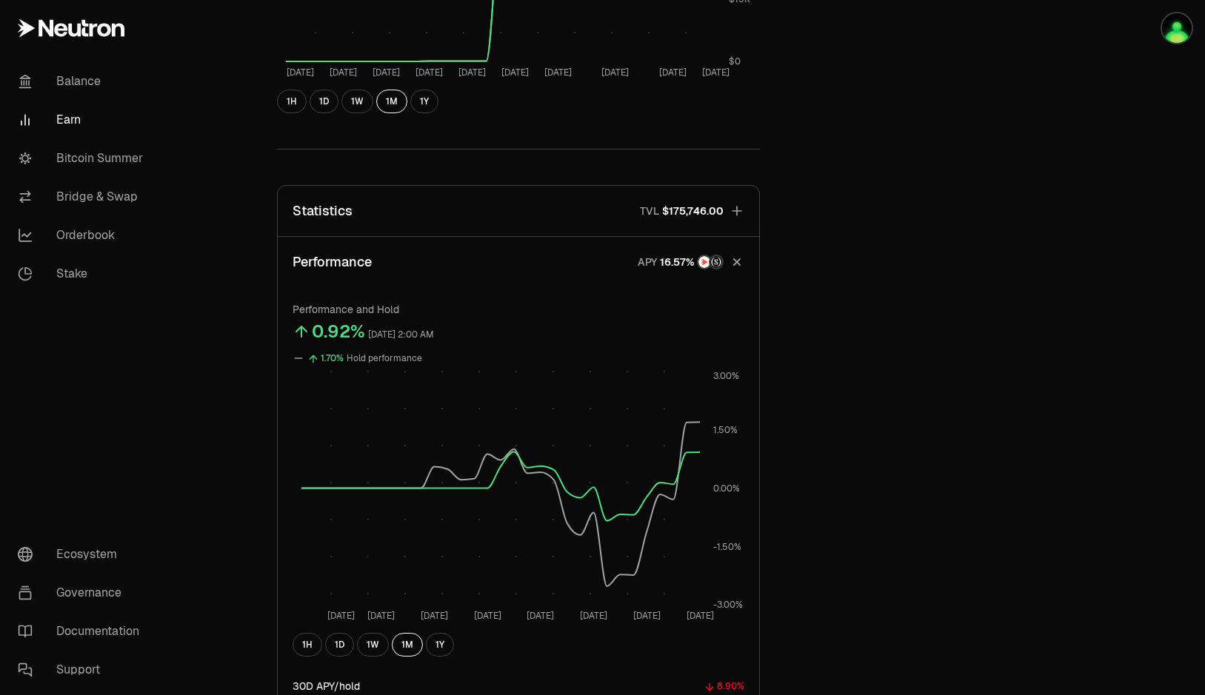
click at [594, 210] on button "Statistics TVL $175,746.00" at bounding box center [518, 211] width 481 height 50
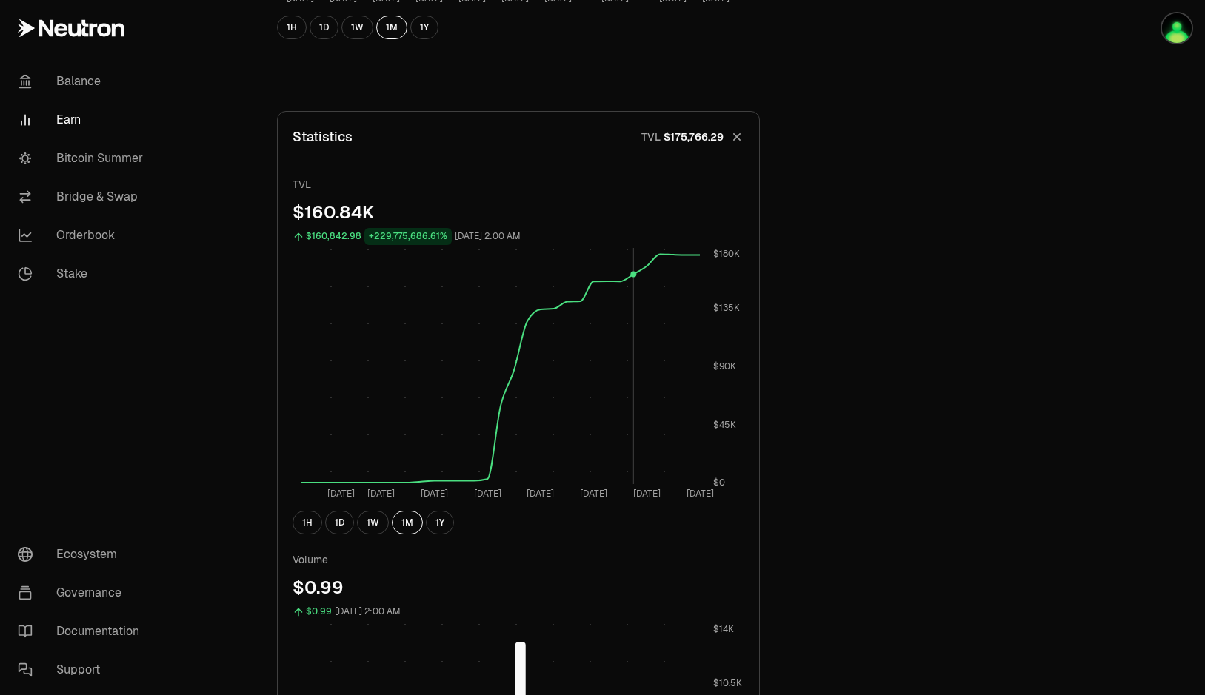
scroll to position [603, 0]
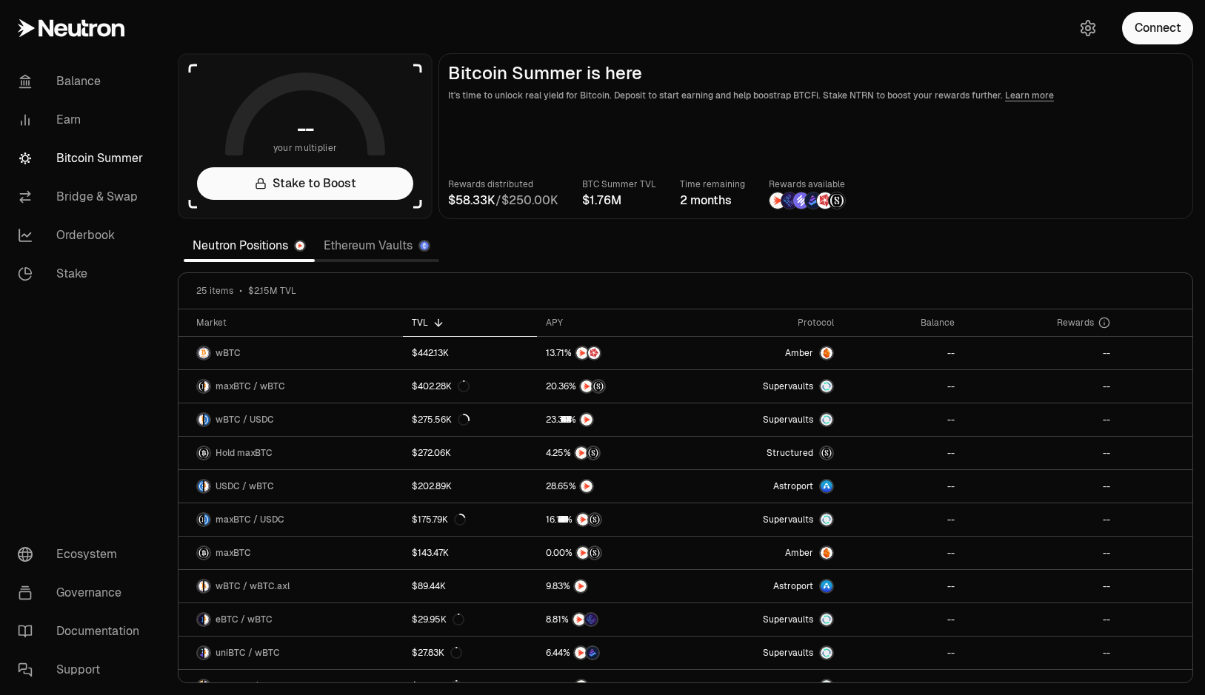
click at [366, 255] on link "Ethereum Vaults" at bounding box center [377, 246] width 124 height 30
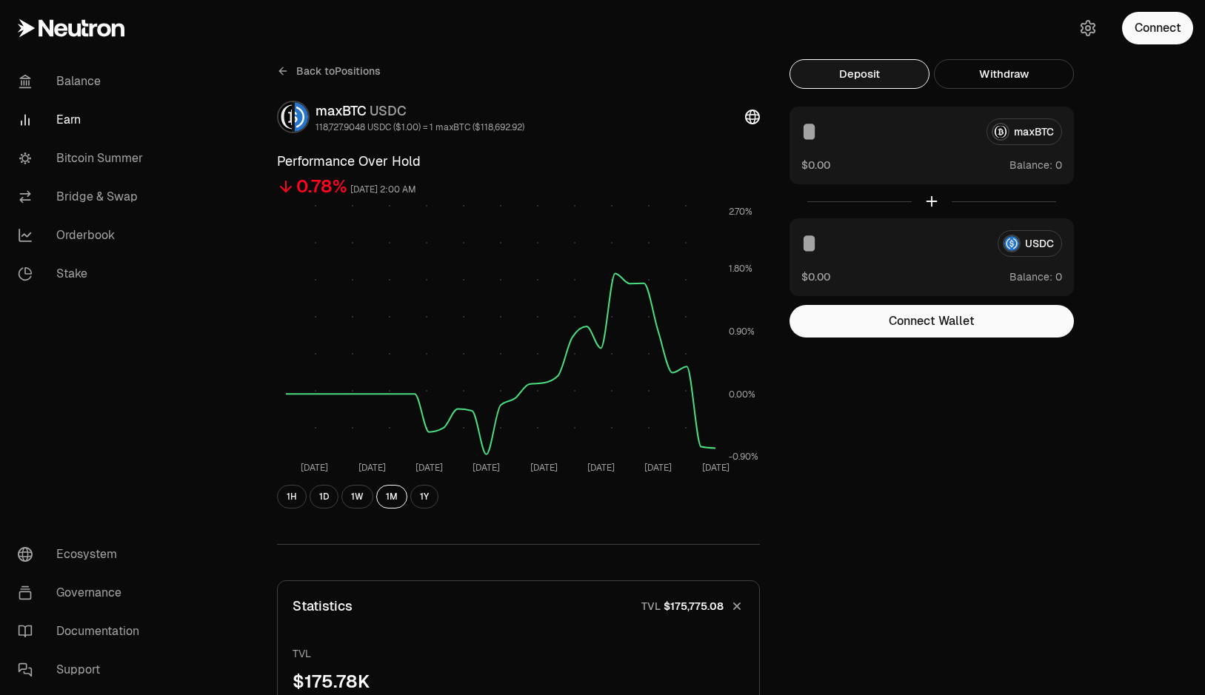
scroll to position [173, 0]
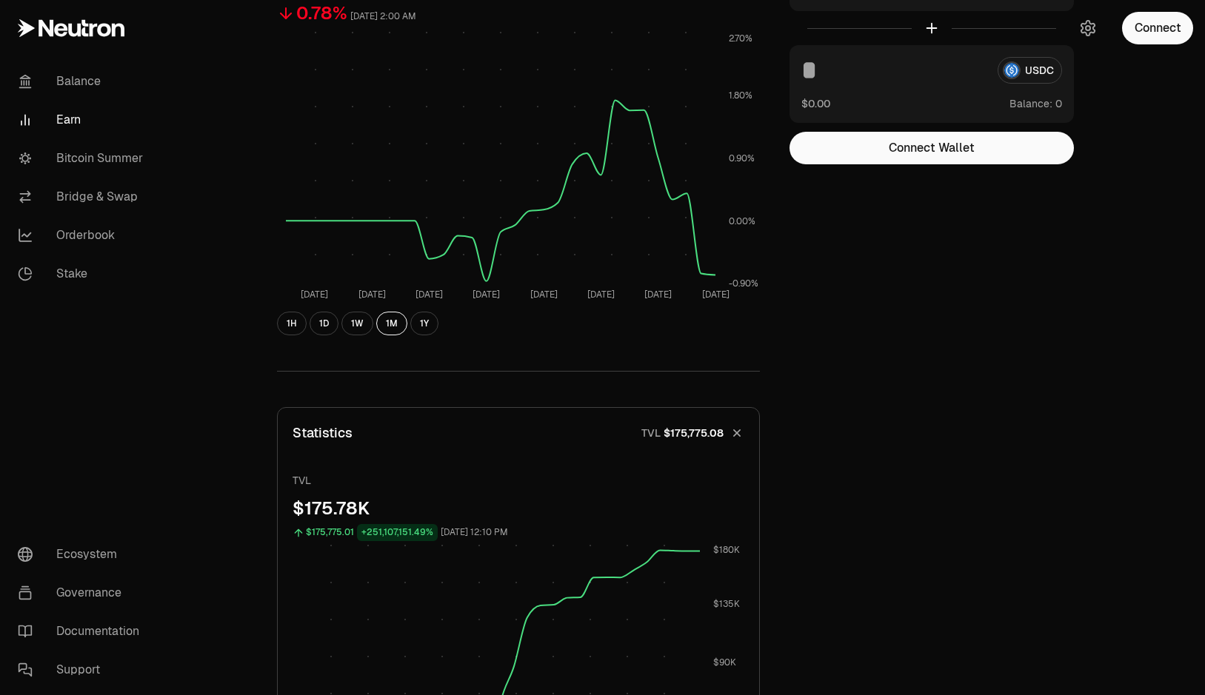
click at [108, 150] on link "Bitcoin Summer" at bounding box center [83, 158] width 154 height 38
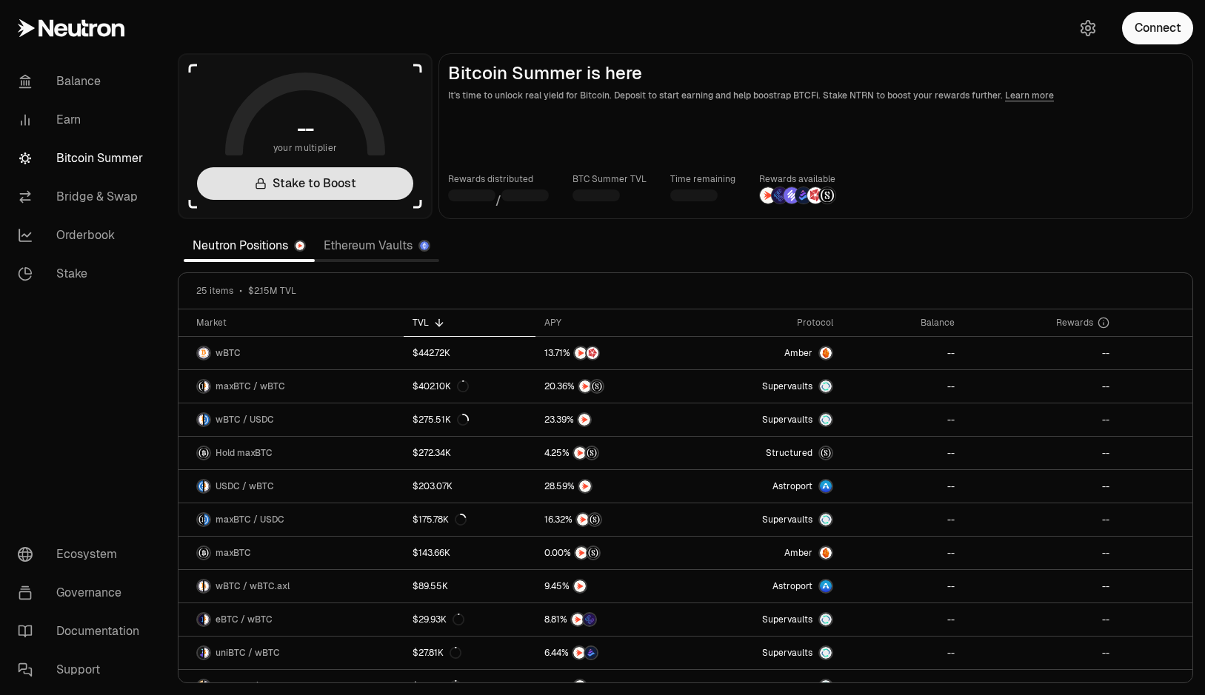
click at [310, 180] on link "Stake to Boost" at bounding box center [305, 183] width 216 height 33
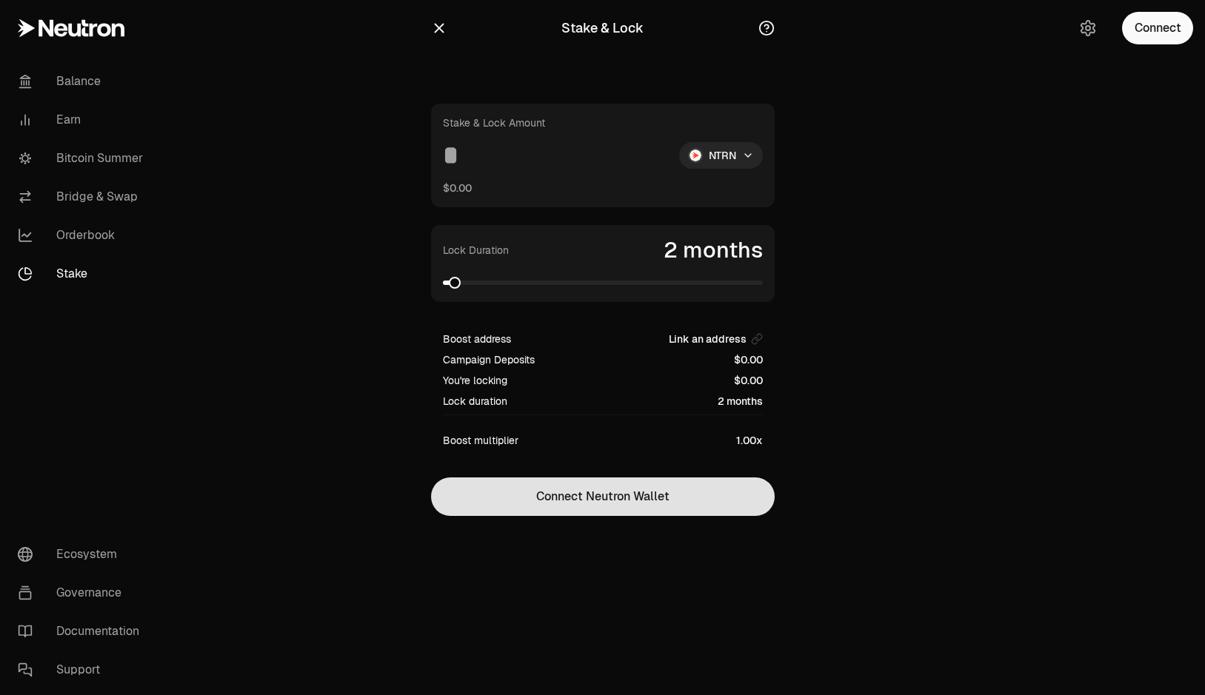
click at [643, 492] on button "Connect Neutron Wallet" at bounding box center [603, 497] width 344 height 38
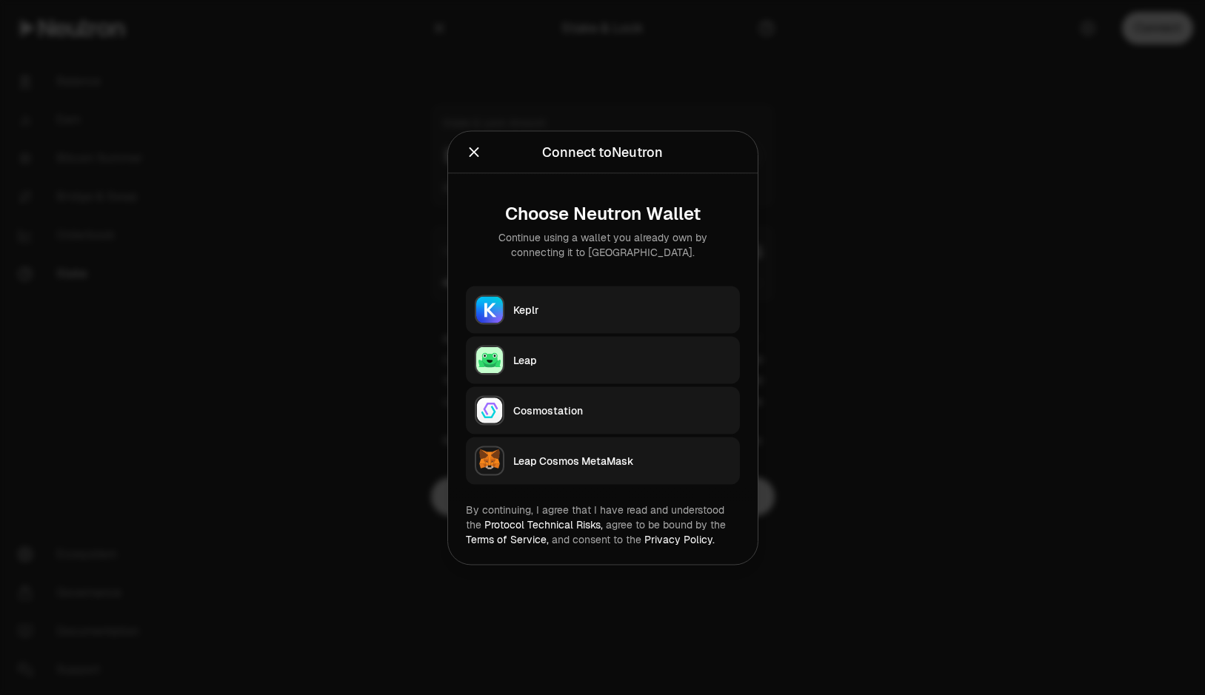
click at [572, 316] on div "Keplr" at bounding box center [622, 309] width 218 height 15
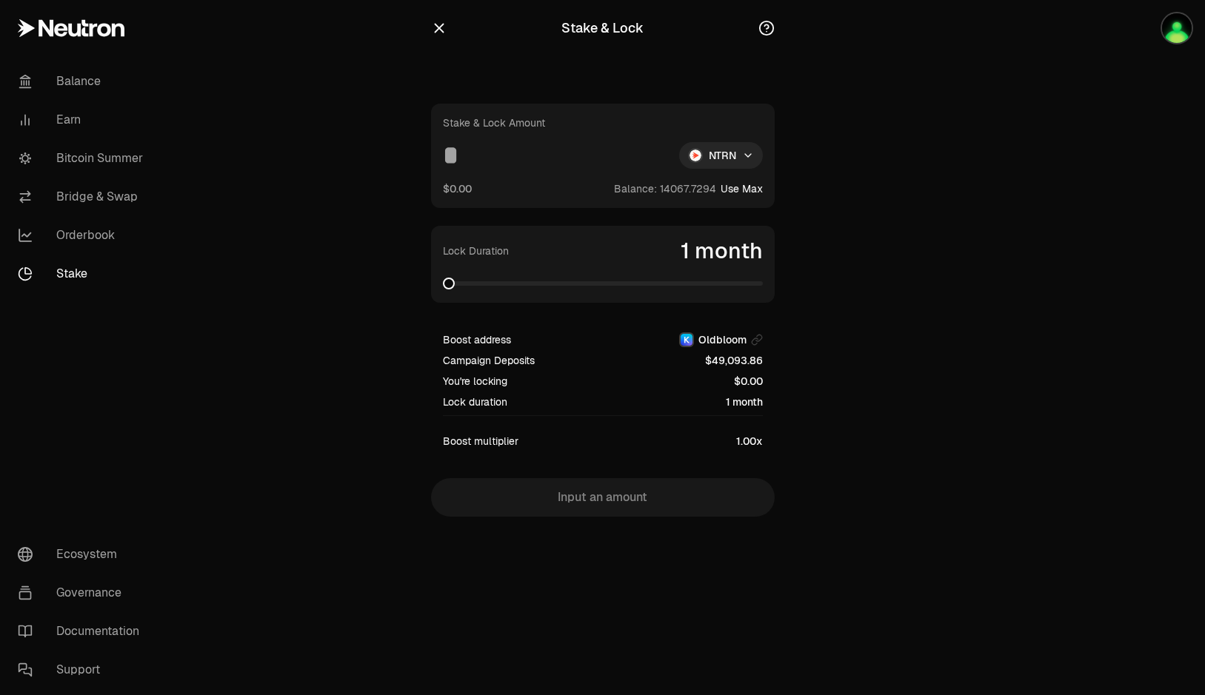
click at [443, 278] on span at bounding box center [449, 284] width 12 height 12
click at [440, 31] on icon "button" at bounding box center [439, 28] width 16 height 16
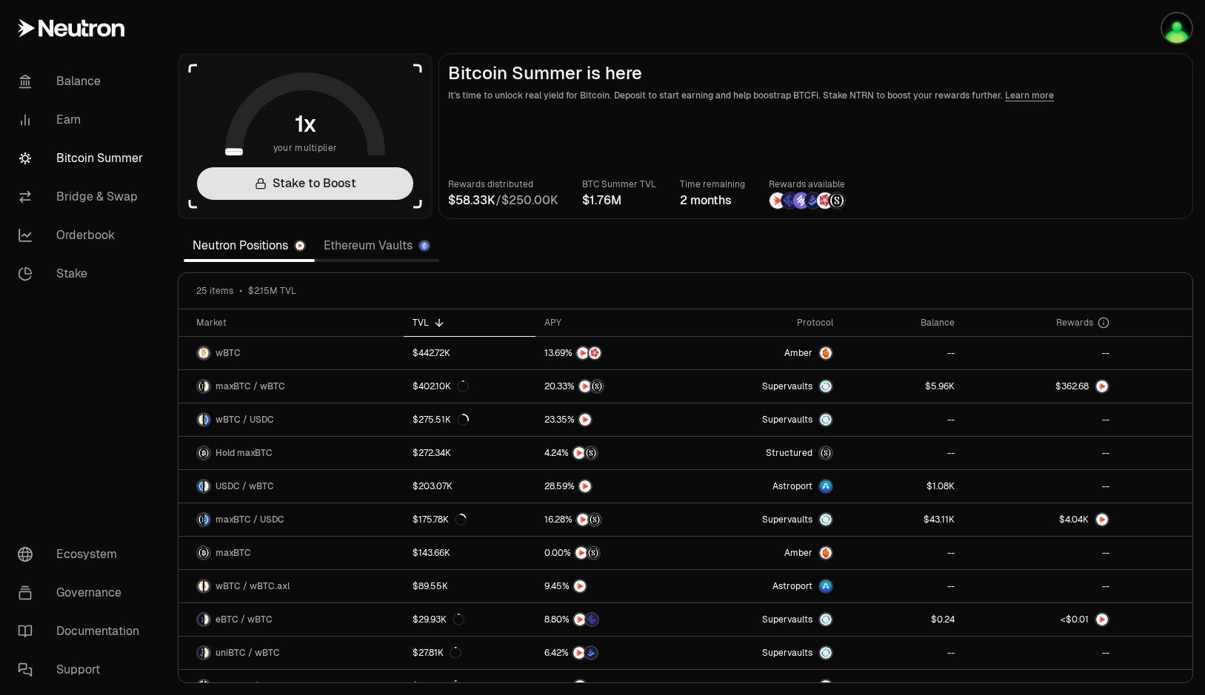
click at [342, 186] on link "Stake to Boost" at bounding box center [305, 183] width 216 height 33
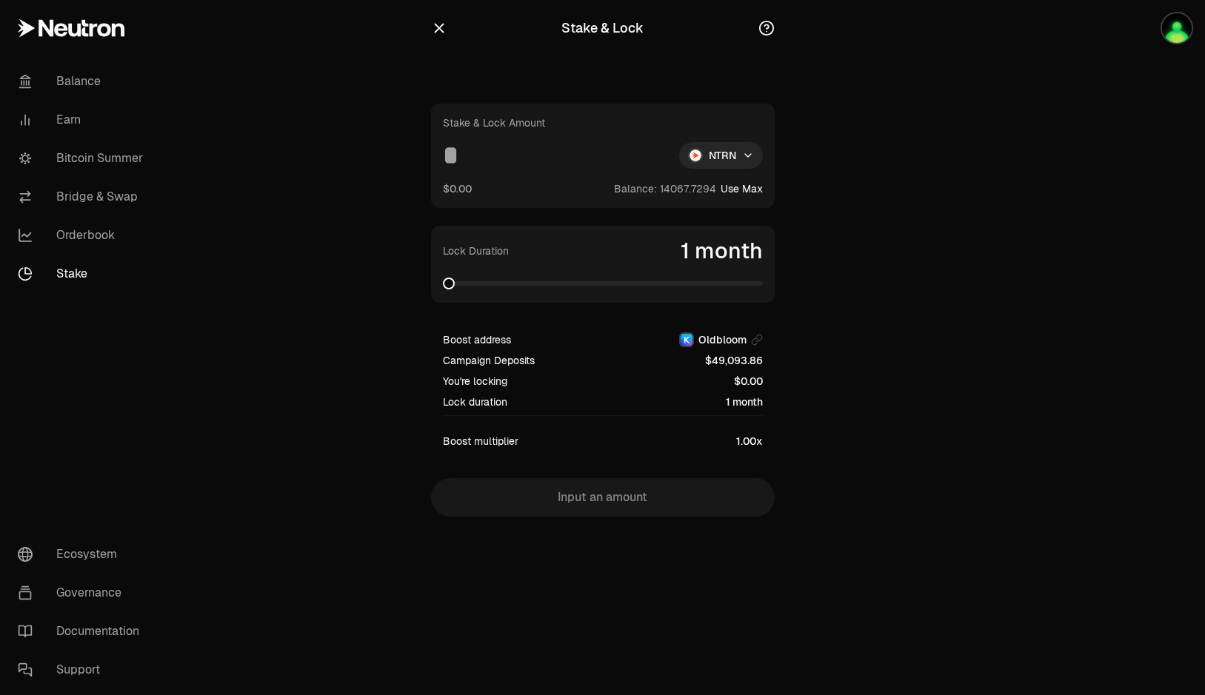
click at [455, 289] on span at bounding box center [449, 284] width 12 height 12
click at [507, 162] on input at bounding box center [555, 155] width 224 height 27
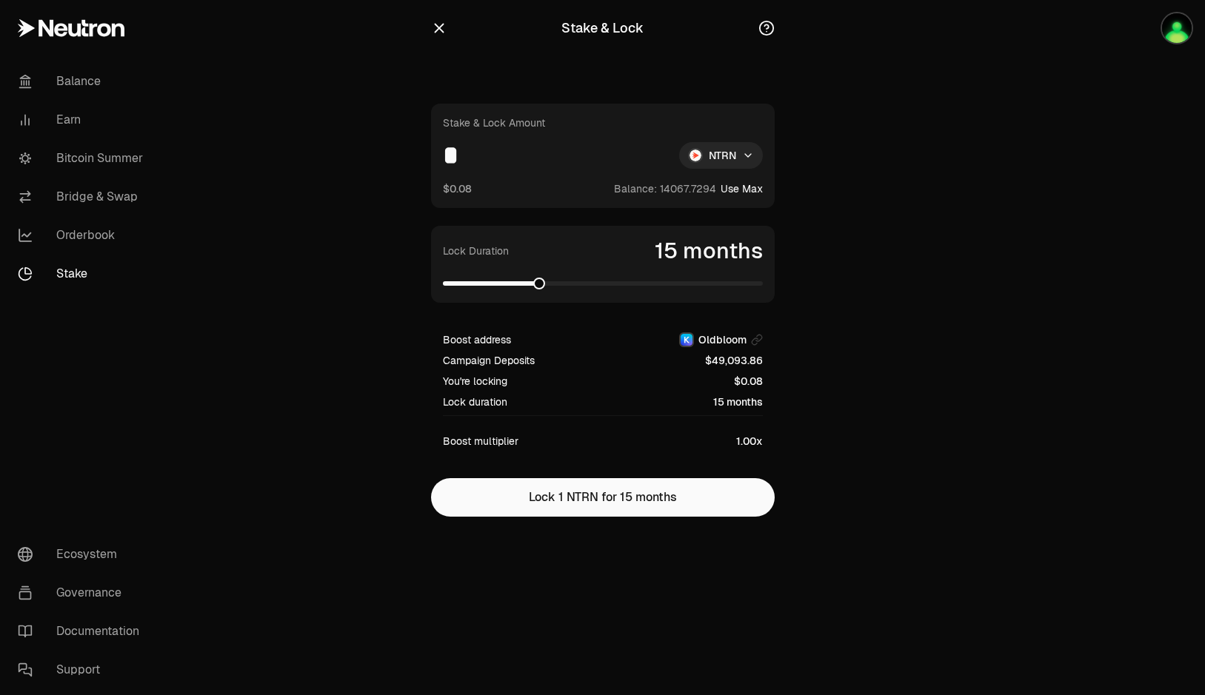
click at [533, 278] on span at bounding box center [539, 284] width 12 height 12
click at [741, 197] on div "Stake & Lock Amount * NTRN $0.08 Balance: Use Max" at bounding box center [603, 156] width 344 height 104
click at [745, 193] on button "Use Max" at bounding box center [741, 188] width 42 height 15
type input "**********"
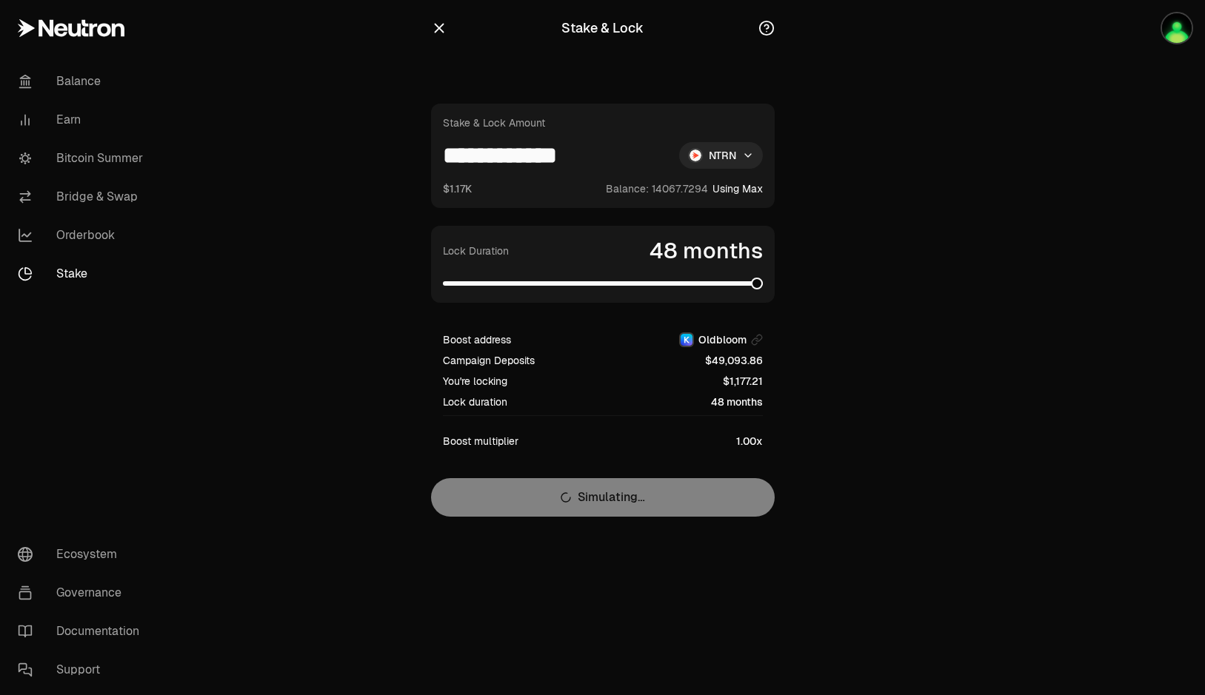
click at [763, 277] on span at bounding box center [603, 283] width 320 height 15
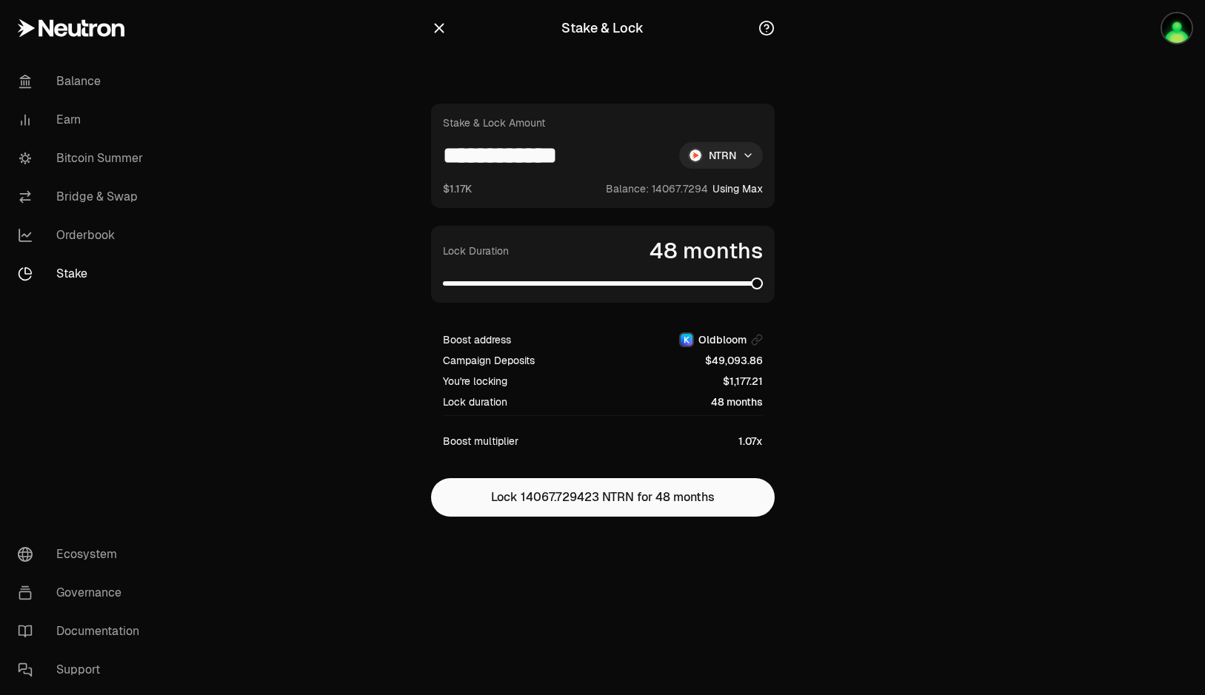
click at [760, 24] on circle "button" at bounding box center [765, 27] width 13 height 13
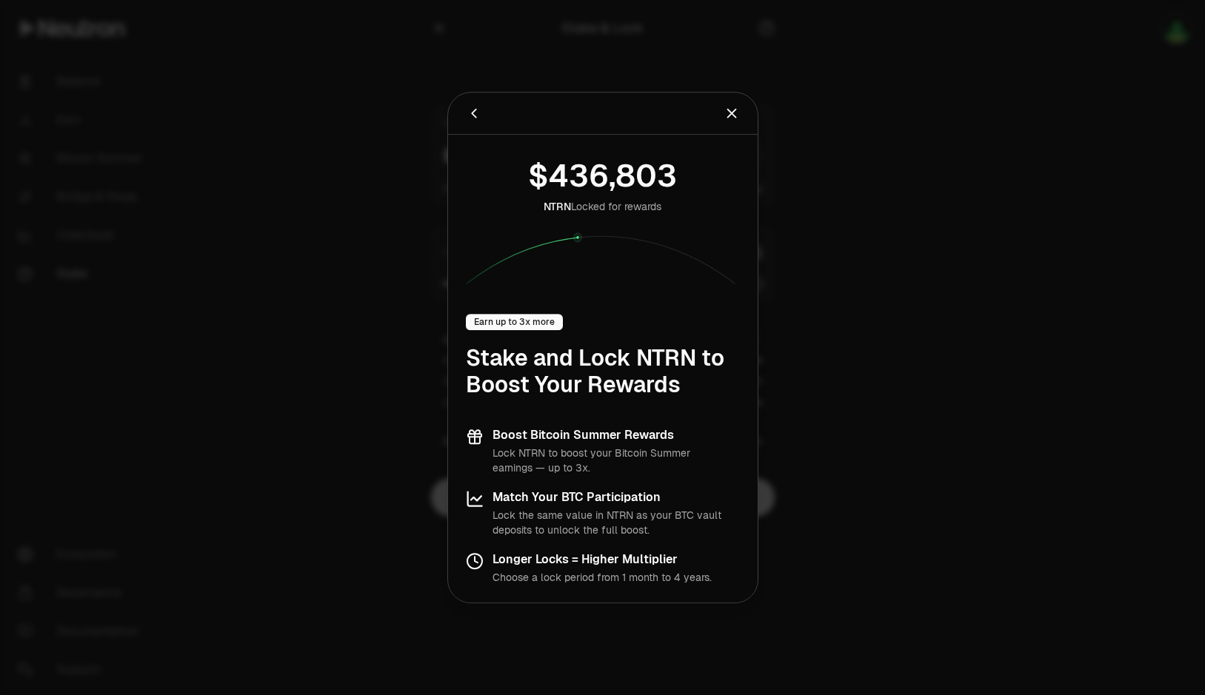
drag, startPoint x: 546, startPoint y: 174, endPoint x: 710, endPoint y: 164, distance: 163.9
click at [710, 164] on div "NTRN Locked for rewards" at bounding box center [603, 219] width 274 height 133
click at [680, 181] on span "0 1 2 3 4 5 6 7 8 9 0 1 2 3 4 5 6 7 8 9 0 1 2 3 4 5 6 7 8 9 , 0 1 2 3 4 5 6 7 8…" at bounding box center [612, 176] width 159 height 47
drag, startPoint x: 582, startPoint y: 240, endPoint x: 628, endPoint y: 239, distance: 45.9
click at [623, 236] on icon at bounding box center [603, 258] width 274 height 53
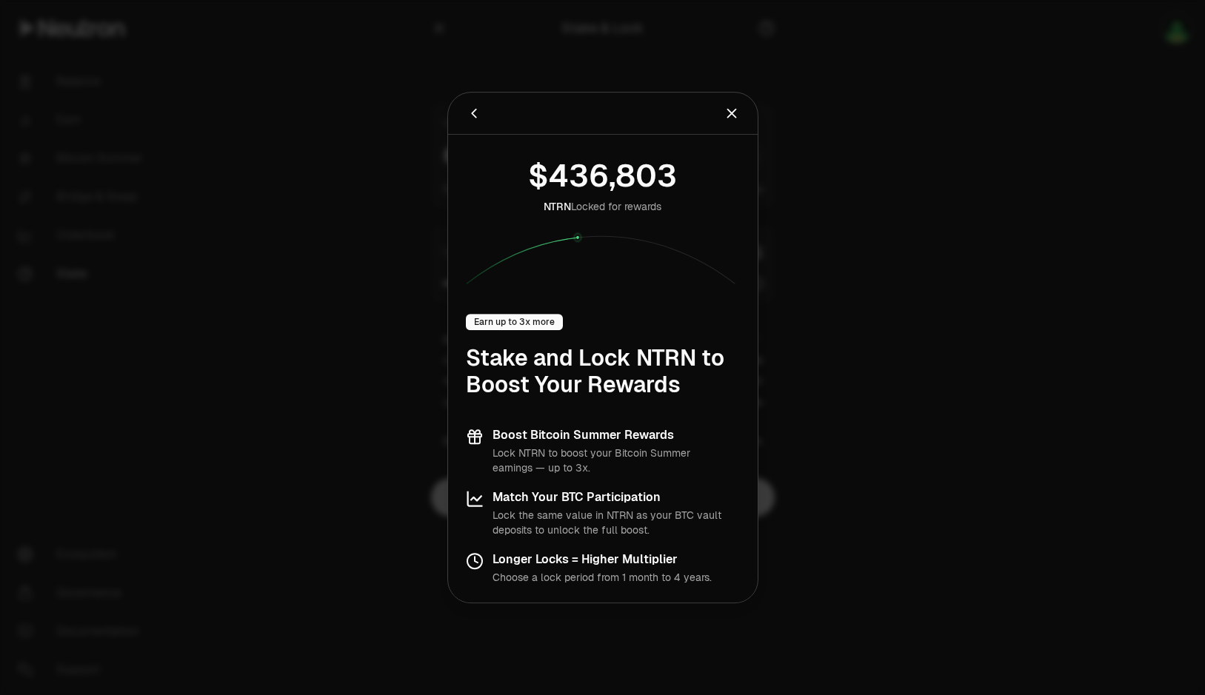
click at [685, 255] on icon at bounding box center [603, 258] width 274 height 53
click at [726, 114] on icon "Close" at bounding box center [731, 113] width 16 height 16
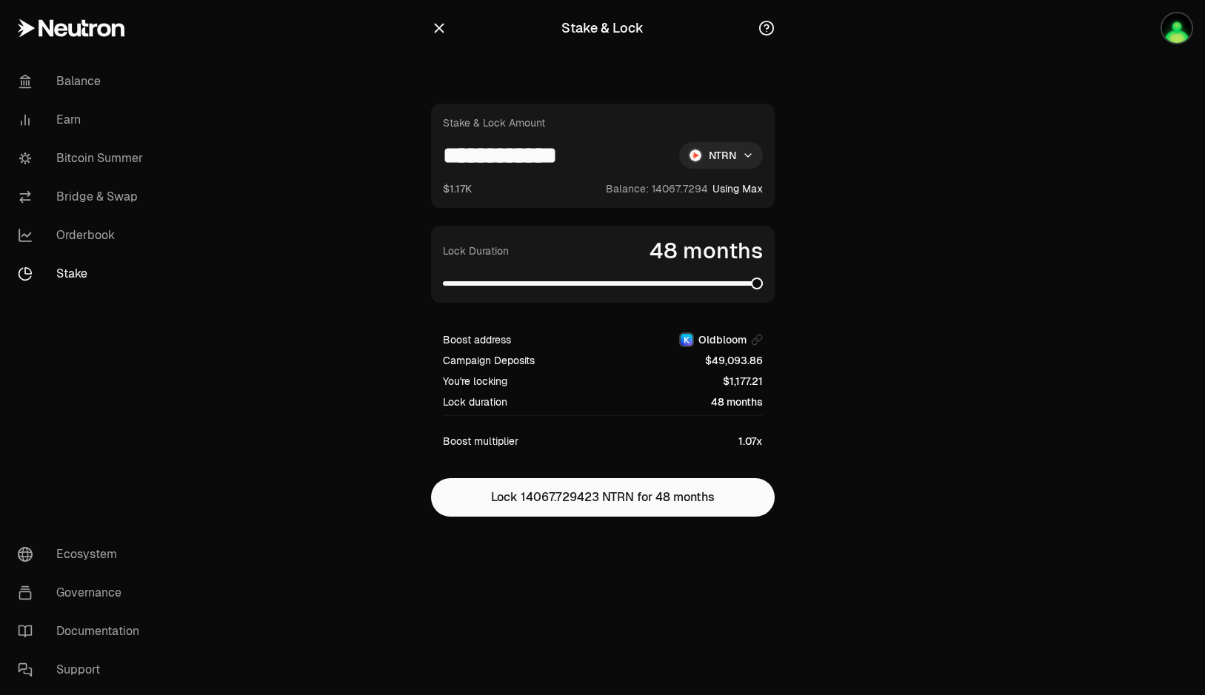
click at [434, 21] on icon "button" at bounding box center [439, 28] width 16 height 16
